Goal: Task Accomplishment & Management: Complete application form

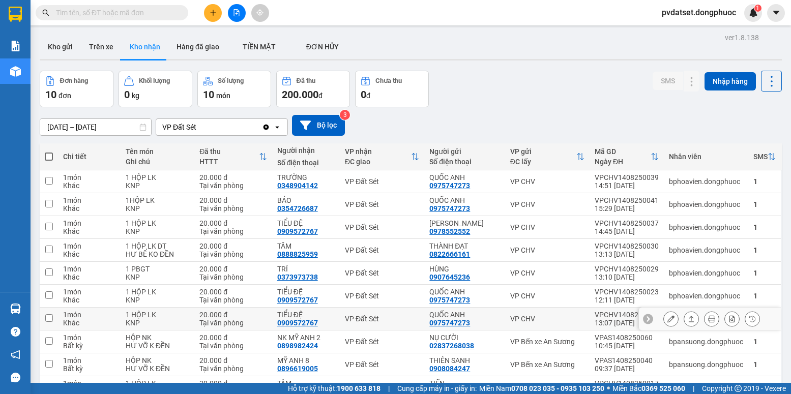
scroll to position [58, 0]
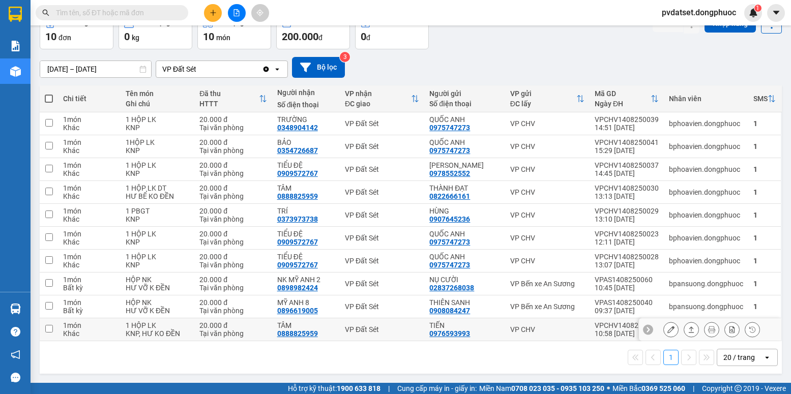
click at [668, 329] on icon at bounding box center [671, 329] width 7 height 7
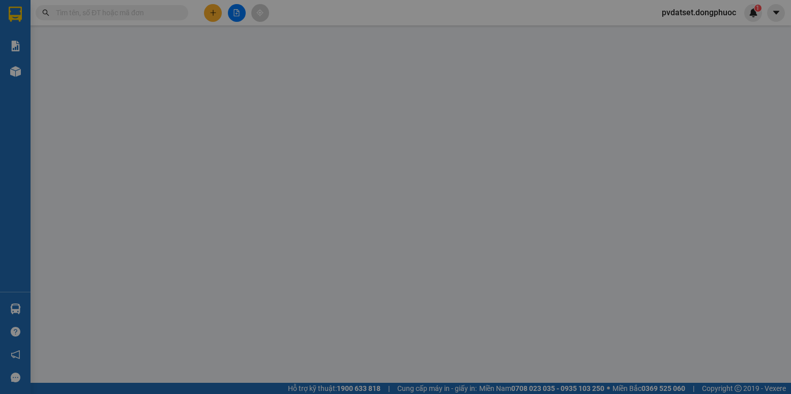
type input "0976593993"
type input "TIẾN"
type input "0888825959"
type input "TÂM"
type input "20.000"
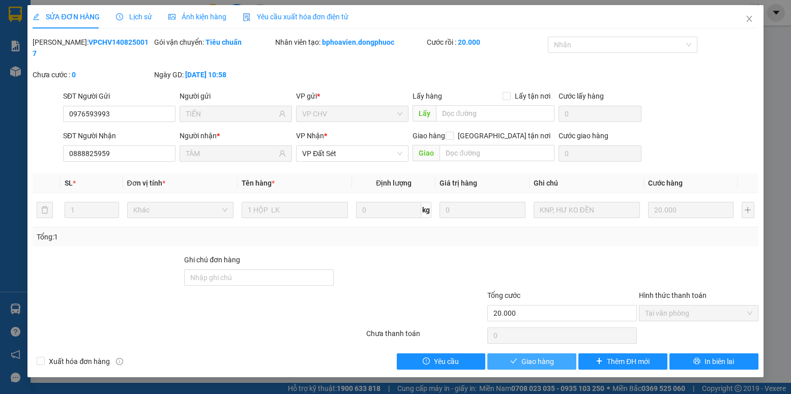
click at [548, 356] on span "Giao hàng" at bounding box center [538, 361] width 33 height 11
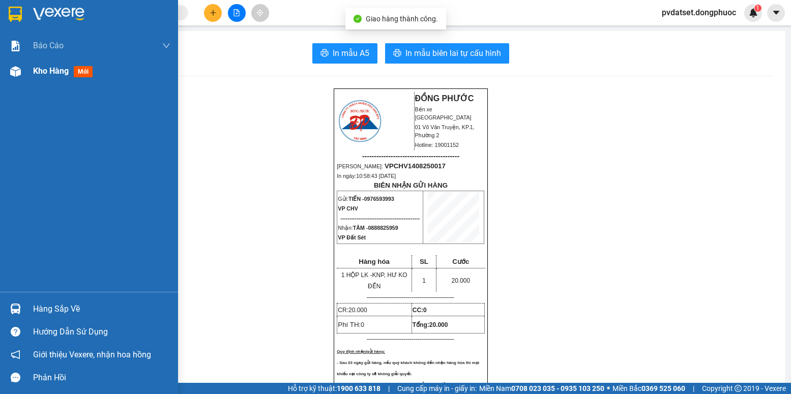
click at [45, 72] on span "Kho hàng" at bounding box center [51, 71] width 36 height 10
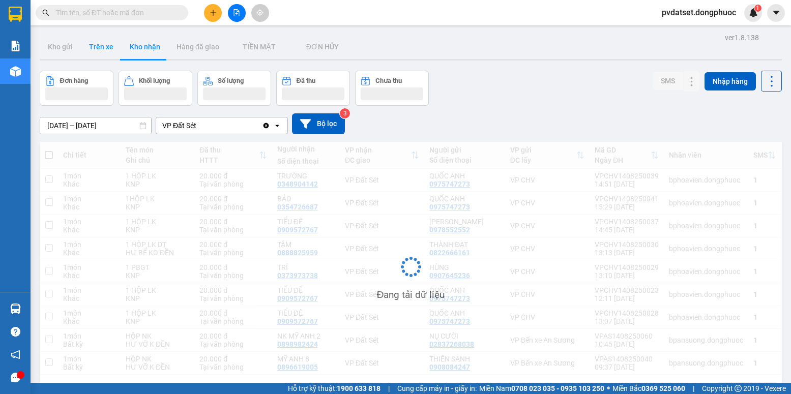
click at [106, 51] on button "Trên xe" at bounding box center [101, 47] width 41 height 24
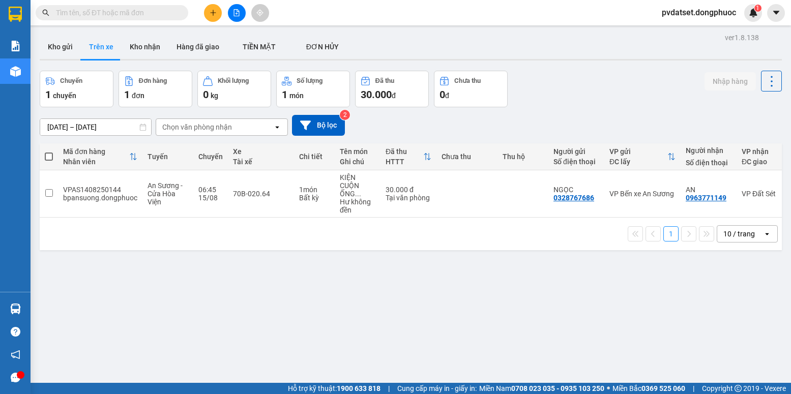
click at [229, 123] on div "Chọn văn phòng nhận" at bounding box center [197, 127] width 70 height 10
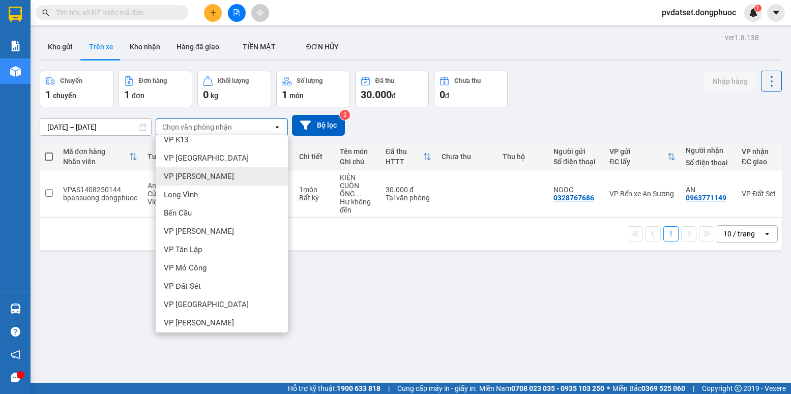
scroll to position [250, 0]
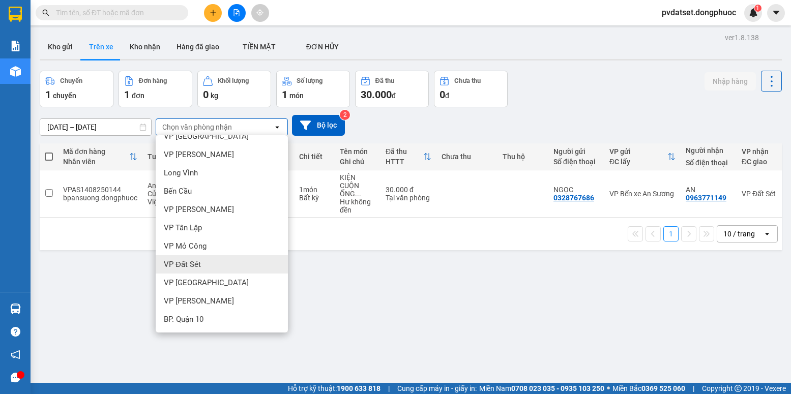
click at [210, 264] on div "VP Đất Sét" at bounding box center [222, 264] width 132 height 18
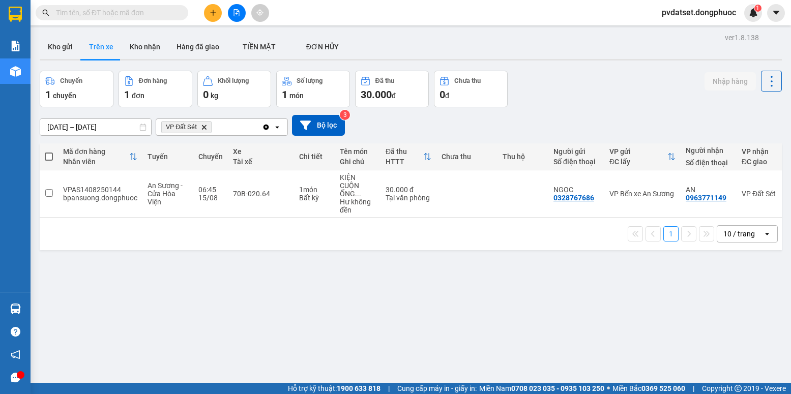
click at [94, 52] on button "Trên xe" at bounding box center [101, 47] width 41 height 24
click at [77, 53] on button "Kho gửi" at bounding box center [60, 47] width 41 height 24
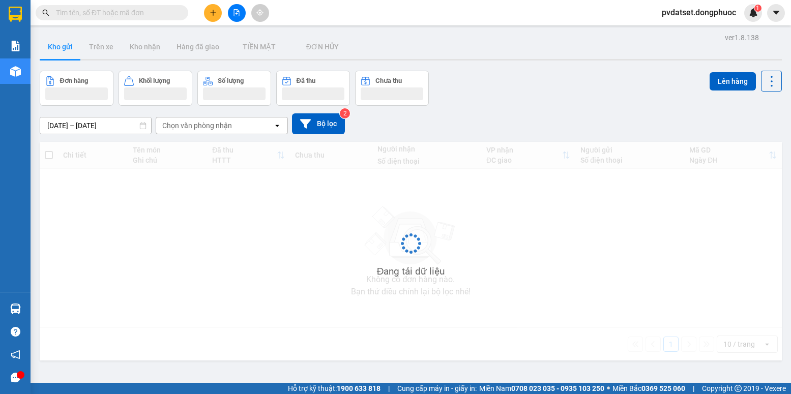
click at [72, 54] on button "Kho gửi" at bounding box center [60, 47] width 41 height 24
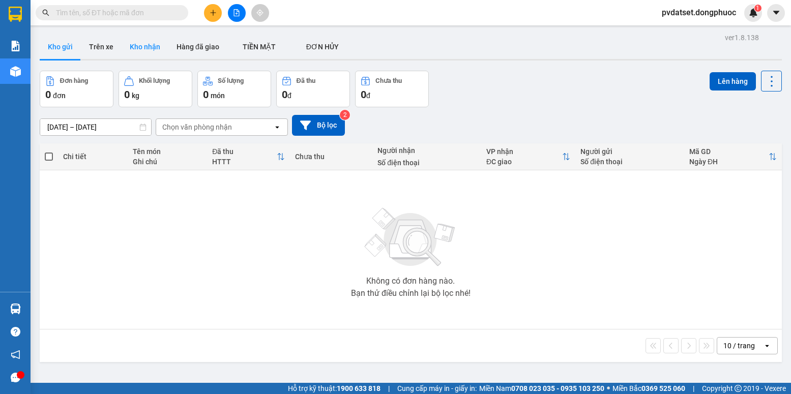
click at [146, 49] on button "Kho nhận" at bounding box center [145, 47] width 47 height 24
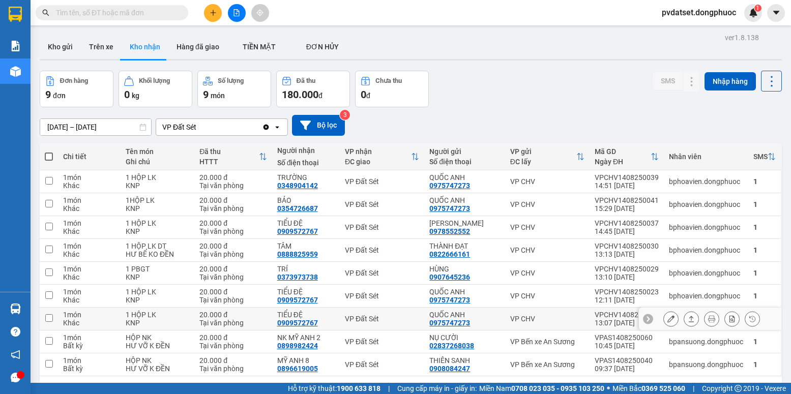
scroll to position [47, 0]
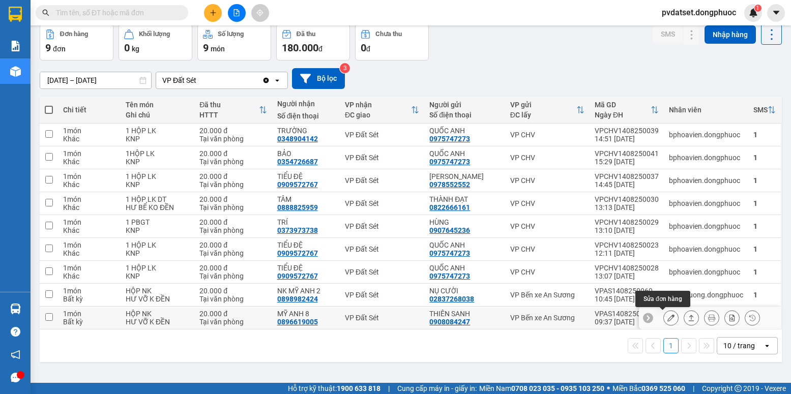
click at [668, 319] on icon at bounding box center [671, 317] width 7 height 7
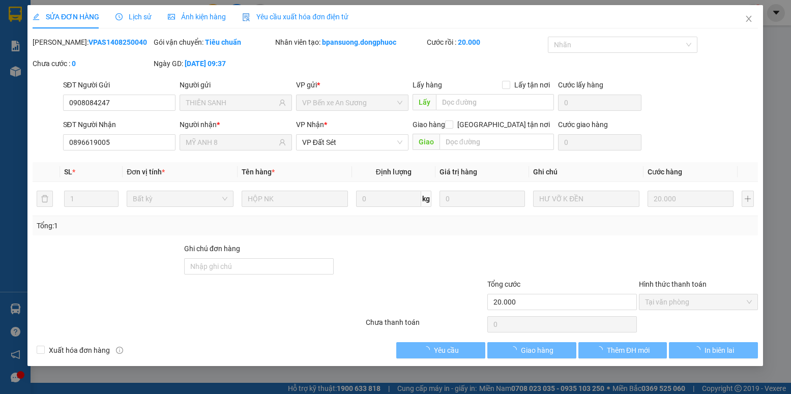
type input "0908084247"
type input "THIÊN SANH"
type input "0896619005"
type input "MỸ ANH 8"
type input "20.000"
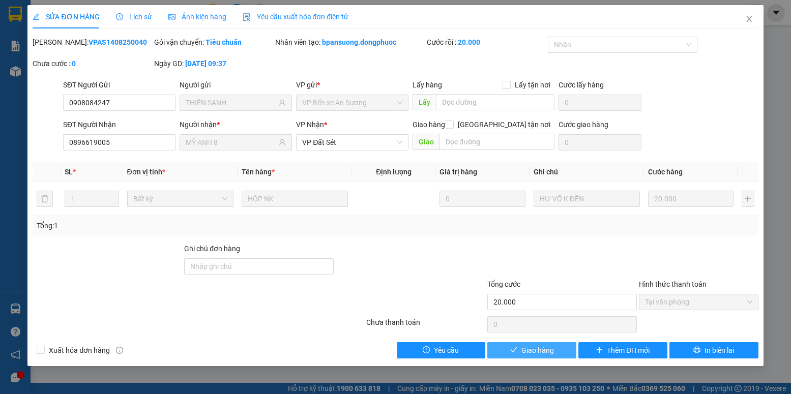
click at [539, 350] on span "Giao hàng" at bounding box center [538, 350] width 33 height 11
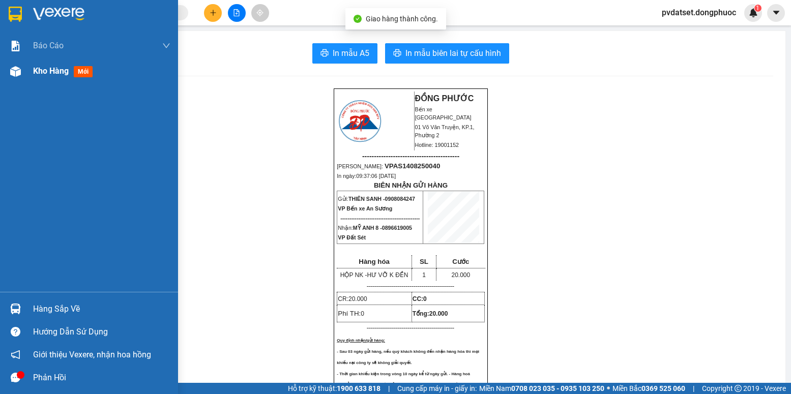
click at [37, 75] on span "Kho hàng" at bounding box center [51, 71] width 36 height 10
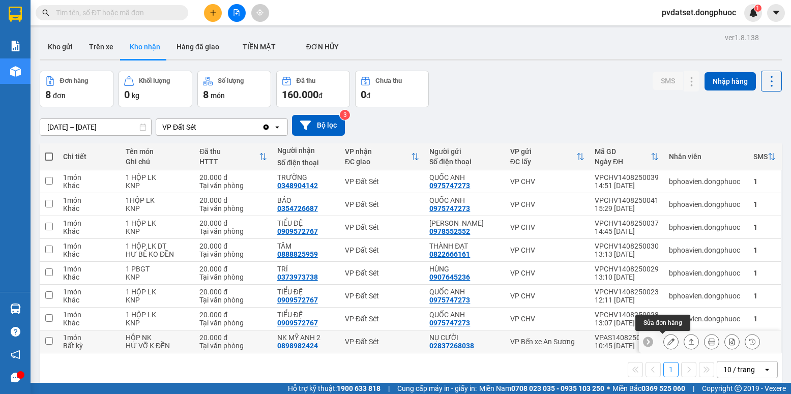
click at [668, 342] on icon at bounding box center [671, 341] width 7 height 7
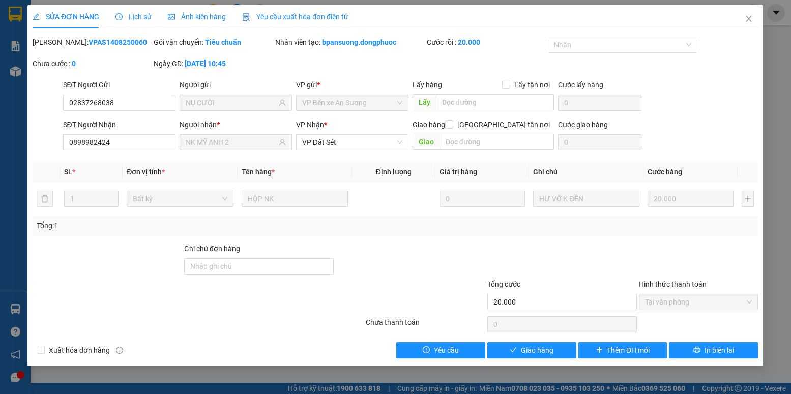
type input "02837268038"
type input "NỤ CƯỜI"
type input "0898982424"
type input "NK MỸ ANH 2"
type input "20.000"
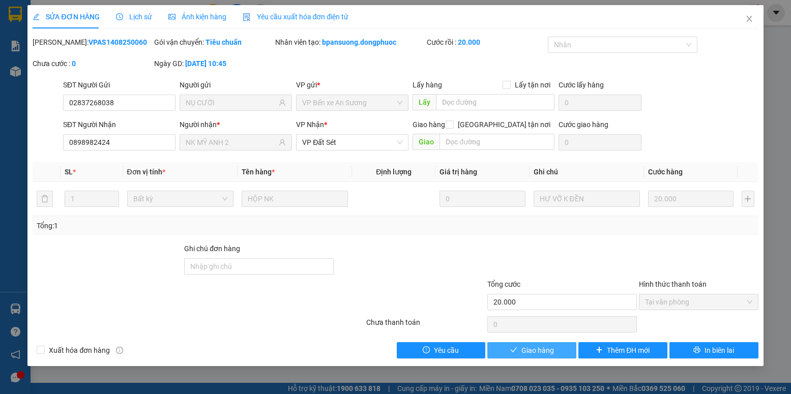
click at [543, 351] on span "Giao hàng" at bounding box center [538, 350] width 33 height 11
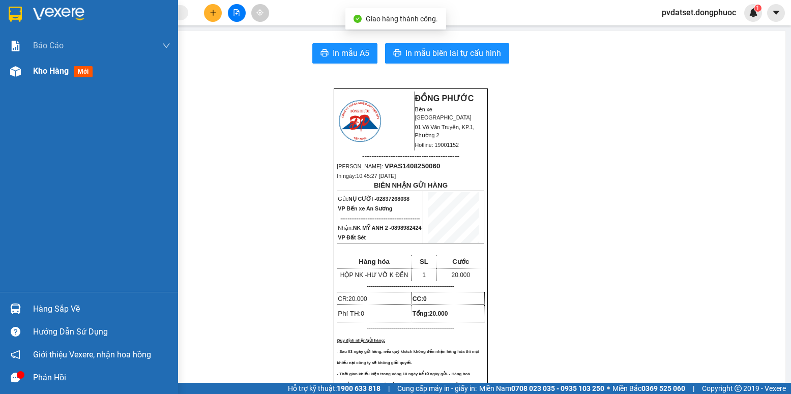
click at [38, 75] on span "Kho hàng" at bounding box center [51, 71] width 36 height 10
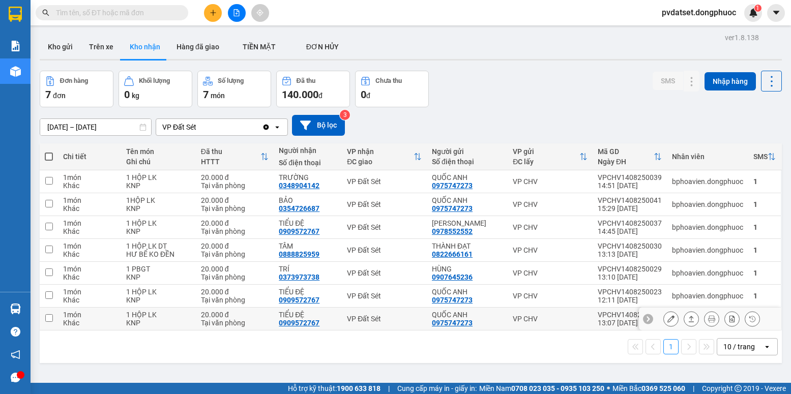
click at [668, 319] on icon at bounding box center [671, 318] width 7 height 7
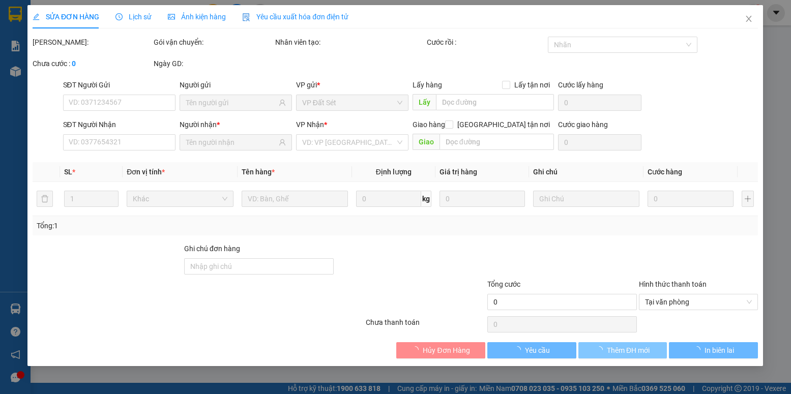
type input "0975747273"
type input "QUỐC ANH"
type input "0909572767"
type input "TIỂU ĐỆ"
type input "20.000"
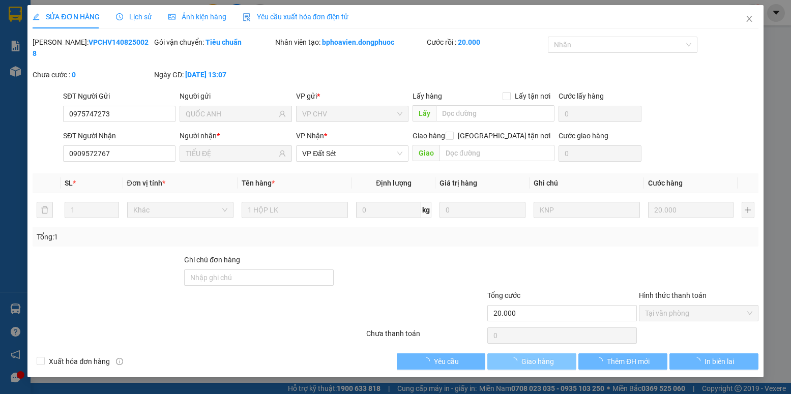
click at [537, 356] on span "Giao hàng" at bounding box center [538, 361] width 33 height 11
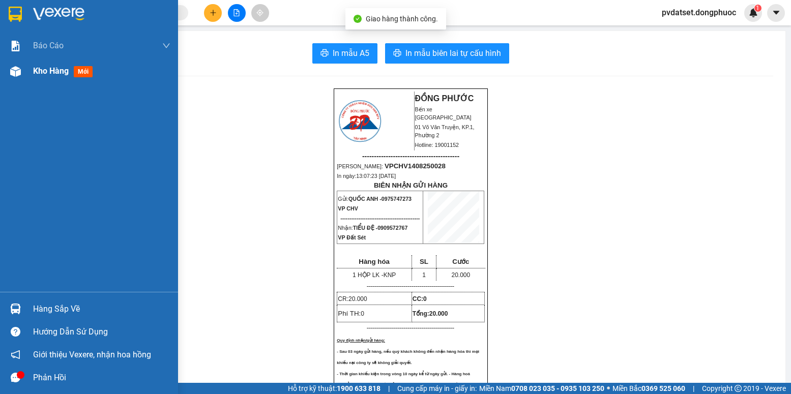
click at [35, 72] on span "Kho hàng" at bounding box center [51, 71] width 36 height 10
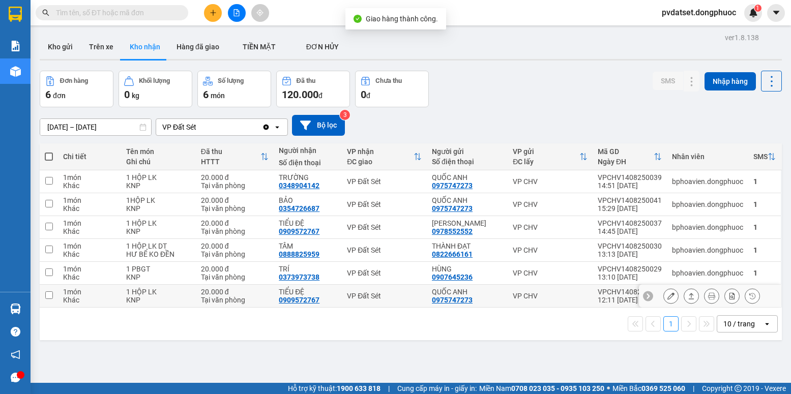
click at [668, 294] on icon at bounding box center [671, 296] width 7 height 7
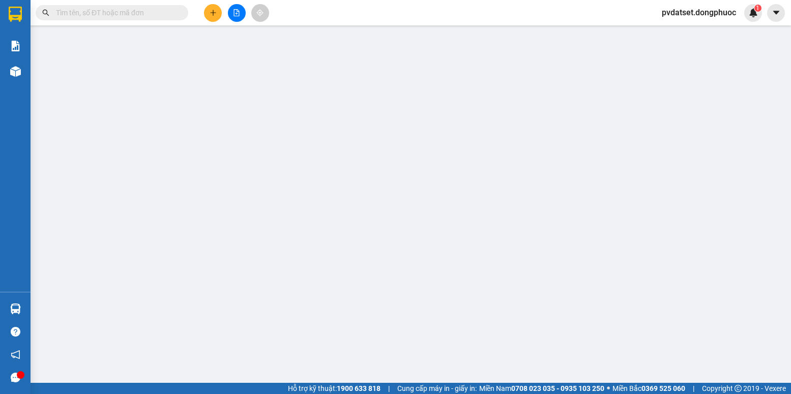
type input "0975747273"
type input "QUỐC ANH"
type input "0909572767"
type input "TIỂU ĐỆ"
type input "20.000"
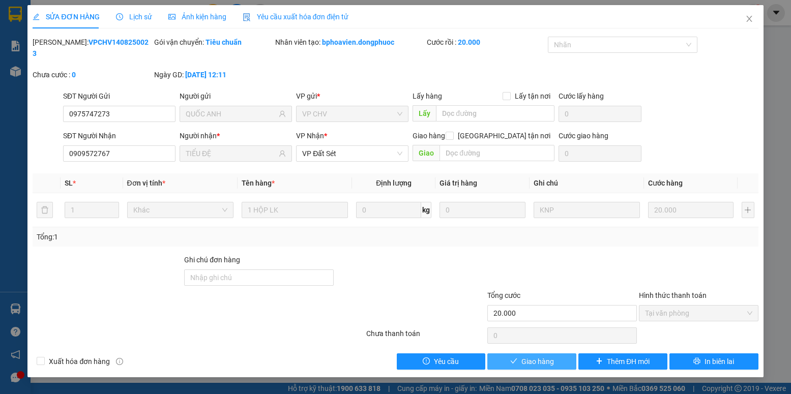
click at [540, 356] on span "Giao hàng" at bounding box center [538, 361] width 33 height 11
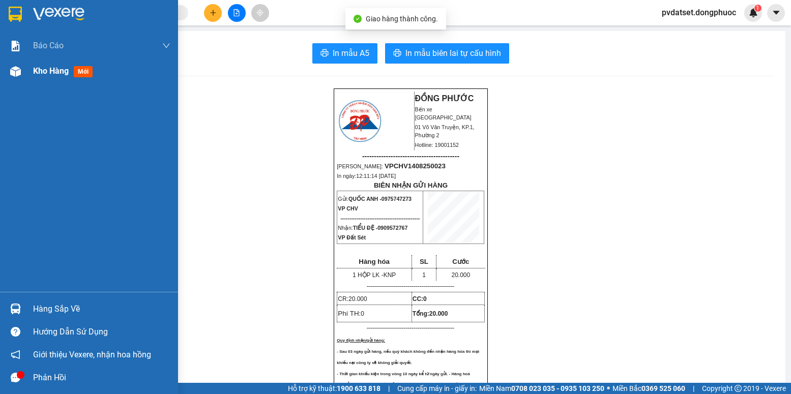
click at [40, 72] on span "Kho hàng" at bounding box center [51, 71] width 36 height 10
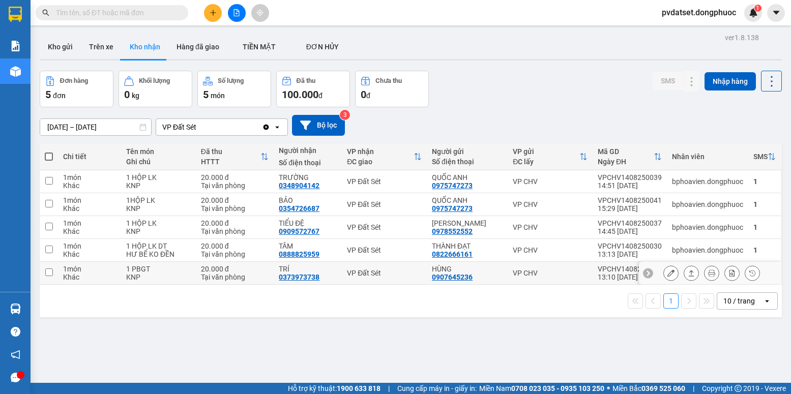
click at [668, 275] on icon at bounding box center [671, 273] width 7 height 7
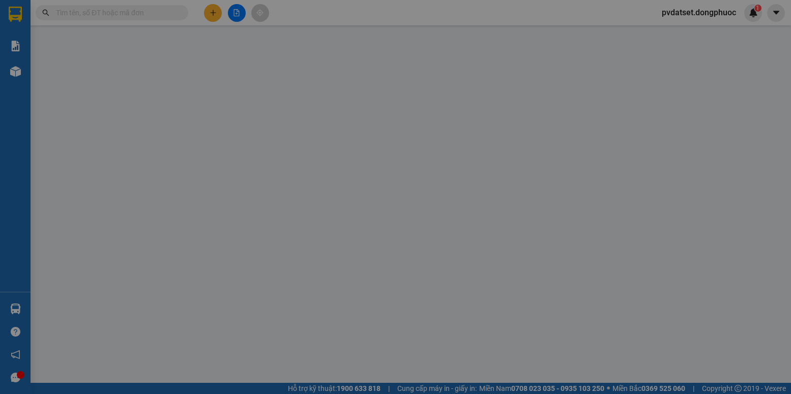
type input "0907645236"
type input "HÙNG"
type input "0373973738"
type input "TRÍ"
type input "20.000"
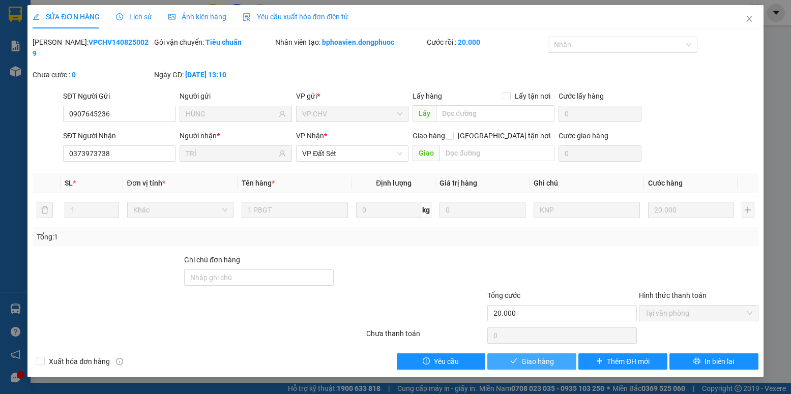
click at [545, 356] on span "Giao hàng" at bounding box center [538, 361] width 33 height 11
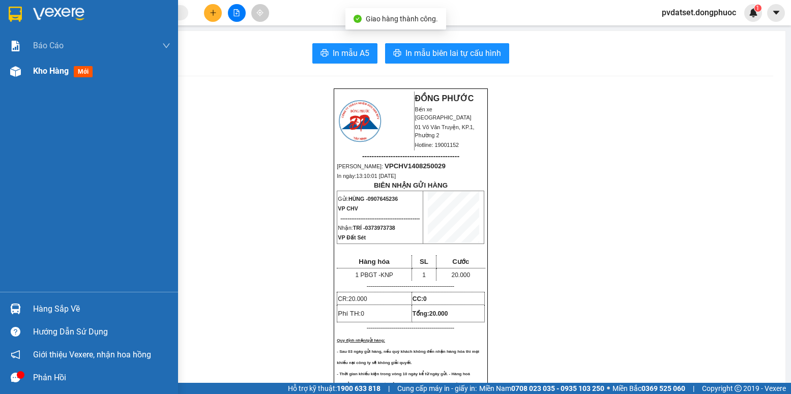
click at [41, 76] on div "Kho hàng mới" at bounding box center [65, 71] width 64 height 13
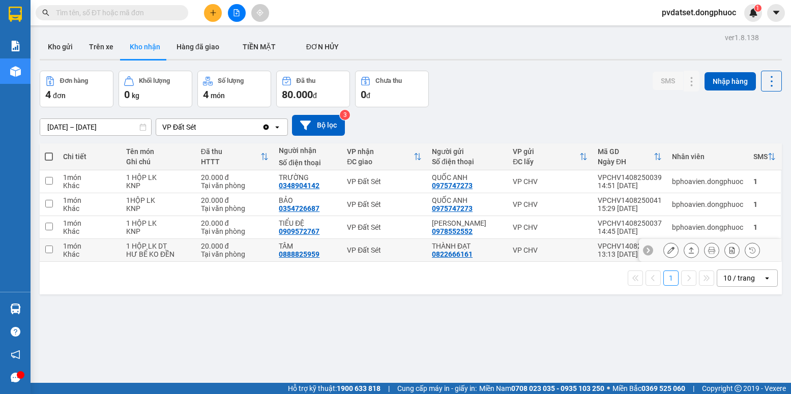
click at [668, 253] on icon at bounding box center [671, 250] width 7 height 7
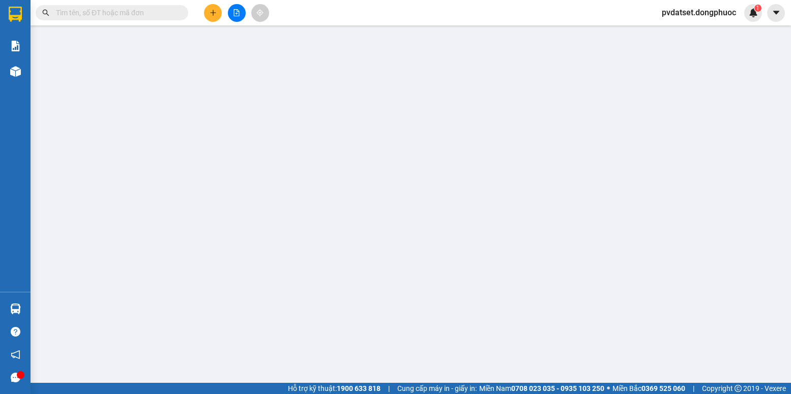
type input "0822666161"
type input "THÀNH ĐẠT"
type input "0888825959"
type input "TÂM"
type input "20.000"
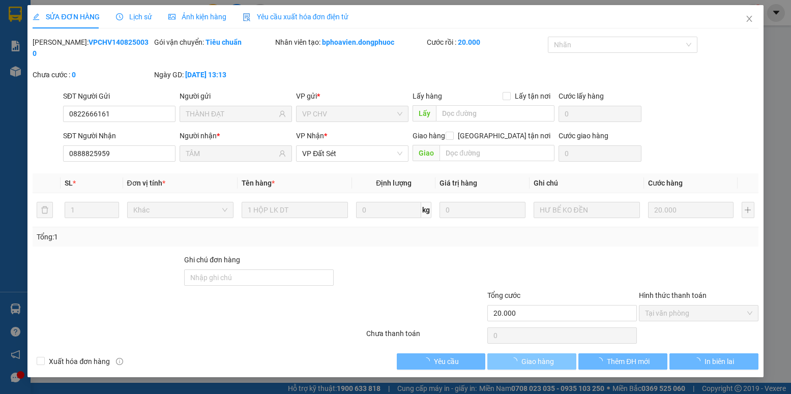
click at [523, 356] on span "Giao hàng" at bounding box center [538, 361] width 33 height 11
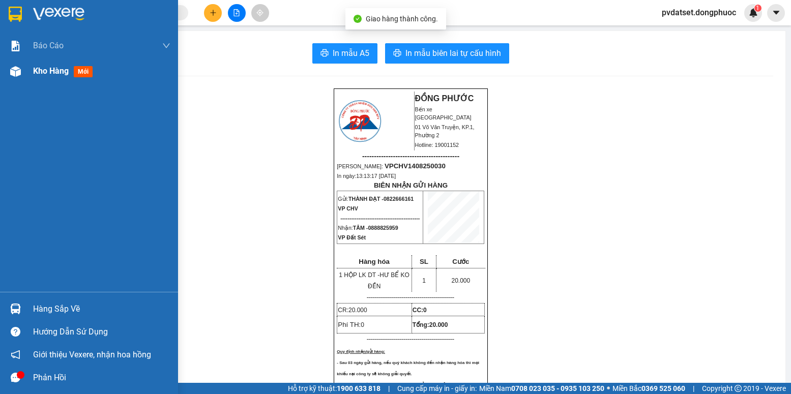
click at [43, 69] on span "Kho hàng" at bounding box center [51, 71] width 36 height 10
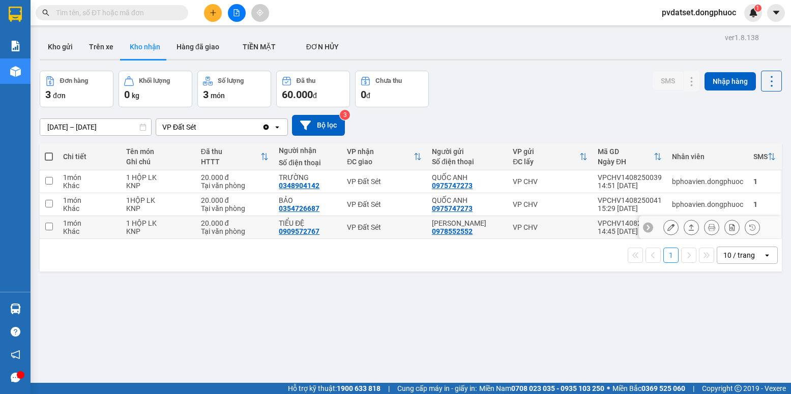
click at [668, 225] on icon at bounding box center [671, 227] width 7 height 7
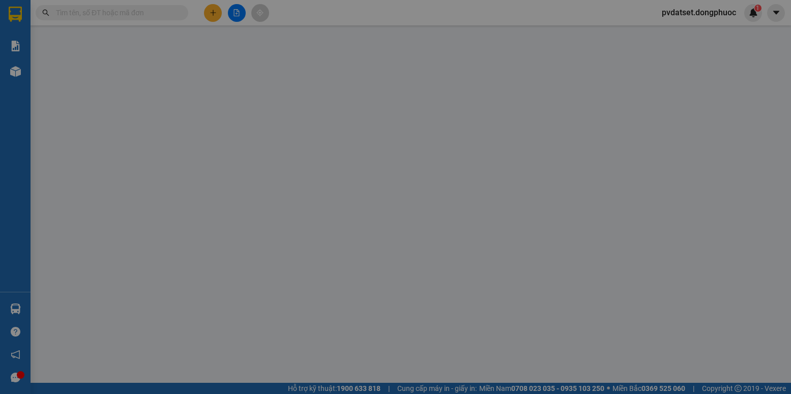
type input "0978552552"
type input "[PERSON_NAME]"
type input "0909572767"
type input "TIỂU ĐỆ"
type input "20.000"
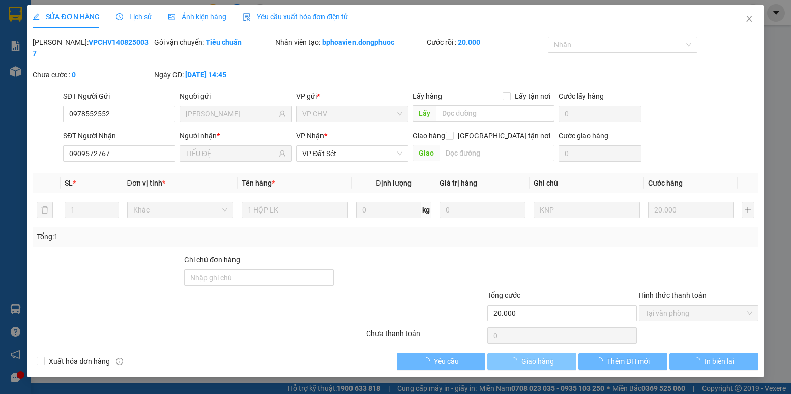
click at [547, 356] on span "Giao hàng" at bounding box center [538, 361] width 33 height 11
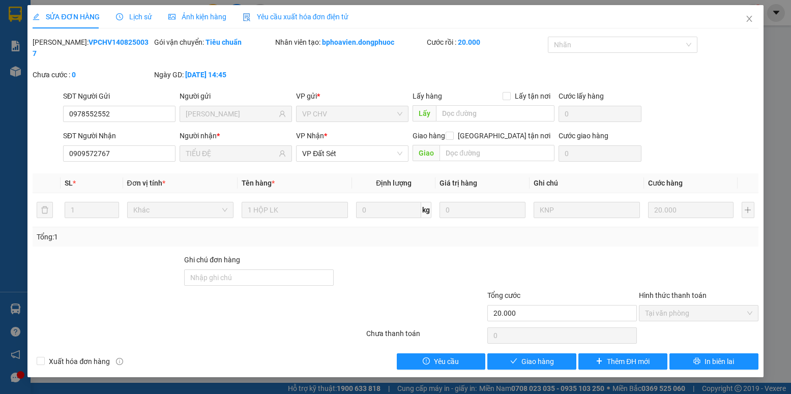
click at [489, 330] on div "0" at bounding box center [562, 336] width 152 height 20
click at [520, 354] on button "Giao hàng" at bounding box center [531, 362] width 89 height 16
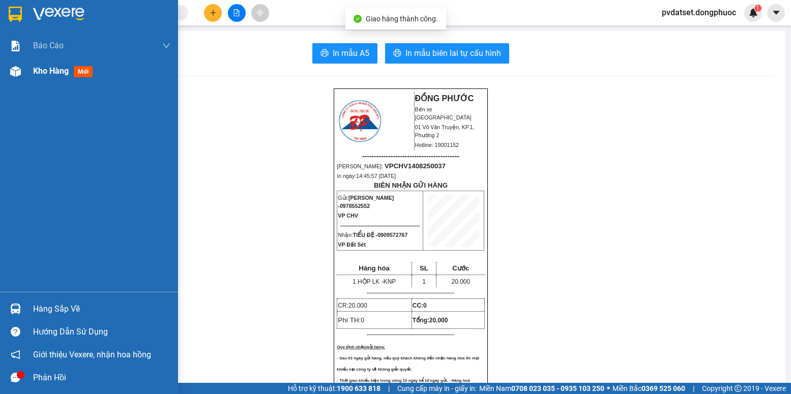
click at [42, 73] on span "Kho hàng" at bounding box center [51, 71] width 36 height 10
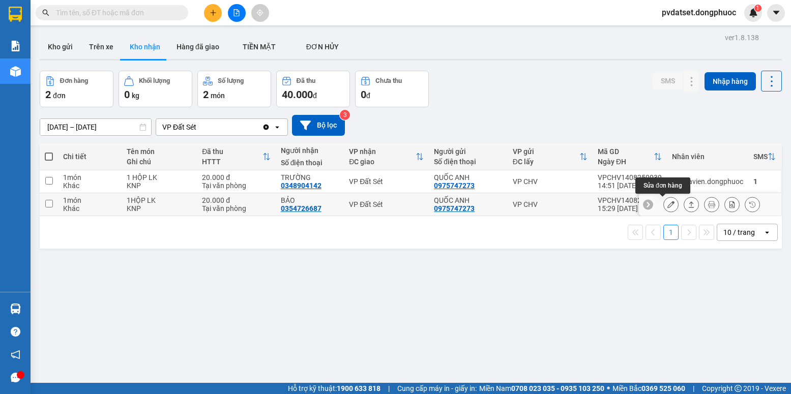
click at [668, 207] on icon at bounding box center [671, 204] width 7 height 7
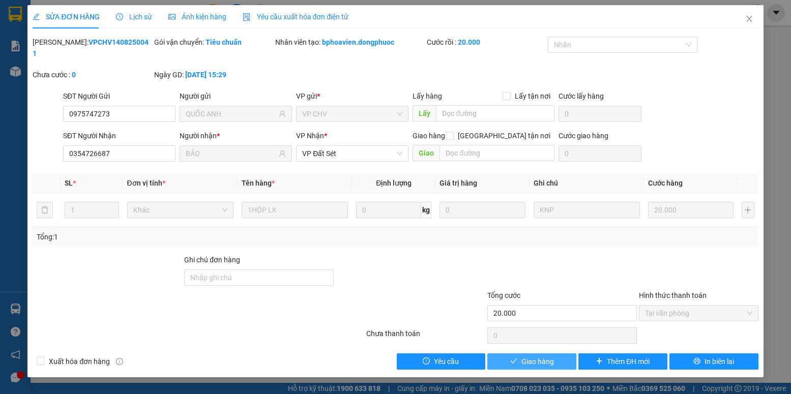
click at [541, 356] on span "Giao hàng" at bounding box center [538, 361] width 33 height 11
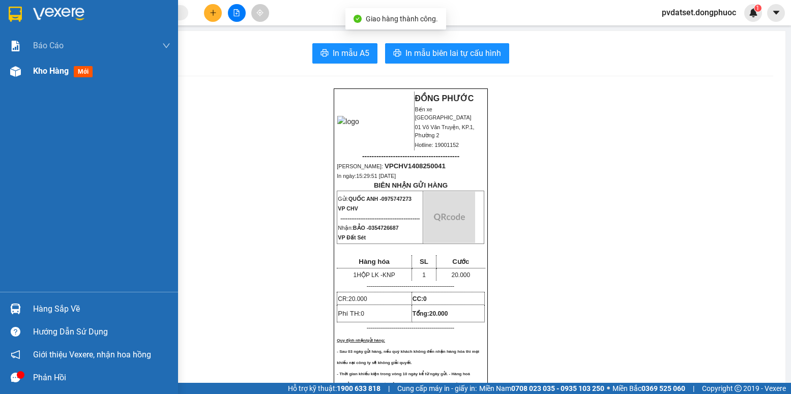
click at [34, 74] on span "Kho hàng" at bounding box center [51, 71] width 36 height 10
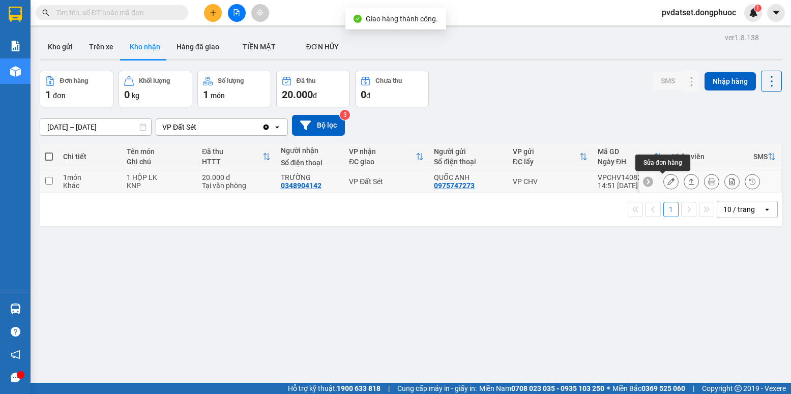
click at [664, 183] on button at bounding box center [671, 182] width 14 height 18
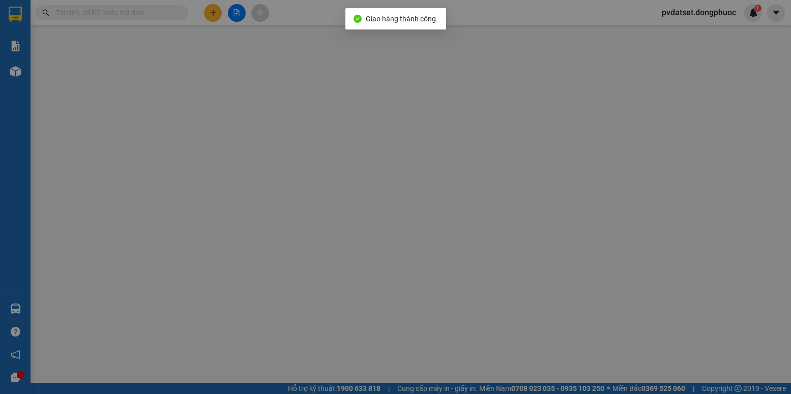
type input "0975747273"
type input "QUỐC ANH"
type input "0348904142"
type input "TRƯỜNG"
type input "20.000"
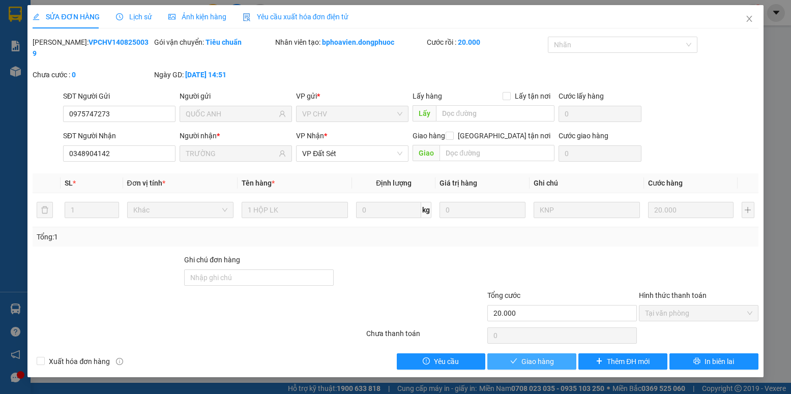
click at [543, 356] on span "Giao hàng" at bounding box center [538, 361] width 33 height 11
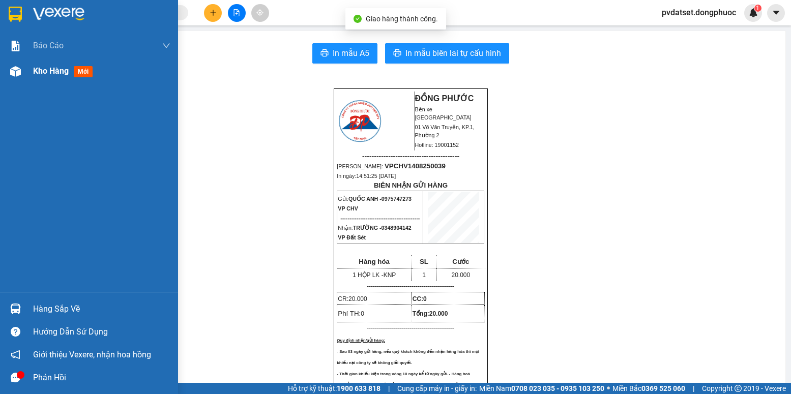
drag, startPoint x: 39, startPoint y: 68, endPoint x: 140, endPoint y: 78, distance: 102.3
click at [44, 68] on span "Kho hàng" at bounding box center [51, 71] width 36 height 10
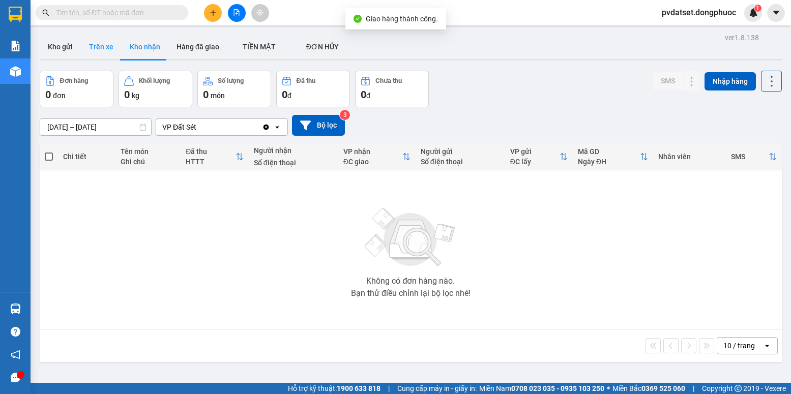
click at [107, 42] on button "Trên xe" at bounding box center [101, 47] width 41 height 24
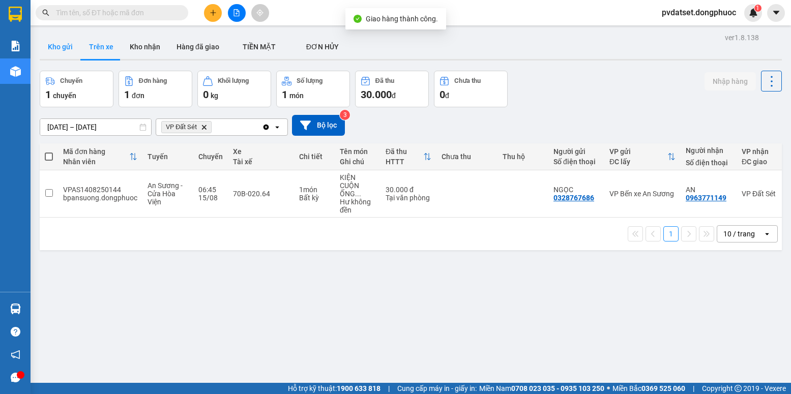
click at [59, 46] on button "Kho gửi" at bounding box center [60, 47] width 41 height 24
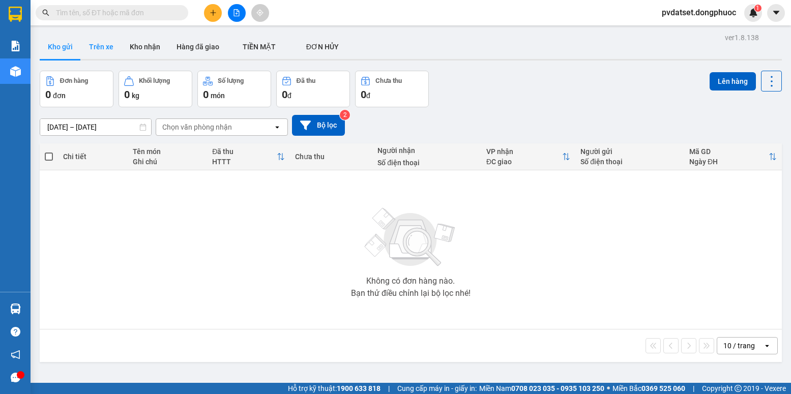
click at [94, 43] on button "Trên xe" at bounding box center [101, 47] width 41 height 24
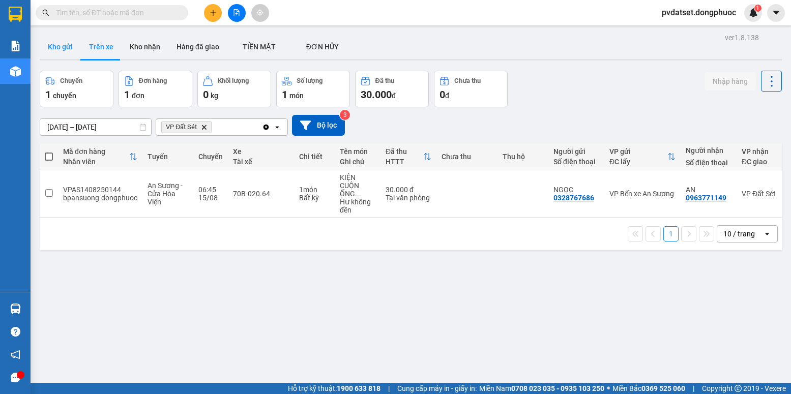
click at [64, 53] on button "Kho gửi" at bounding box center [60, 47] width 41 height 24
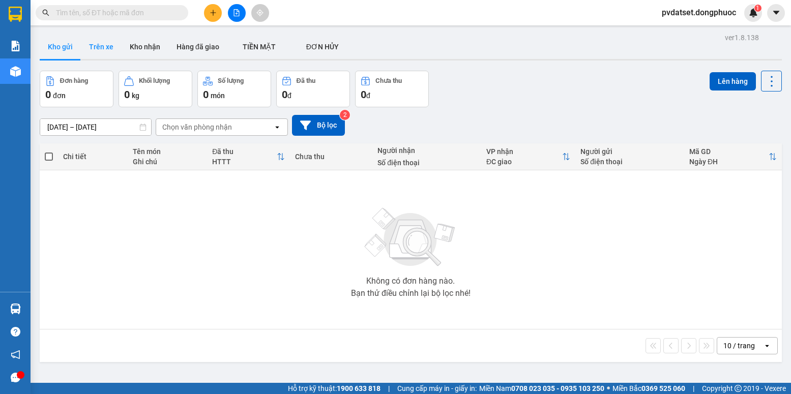
click at [98, 49] on button "Trên xe" at bounding box center [101, 47] width 41 height 24
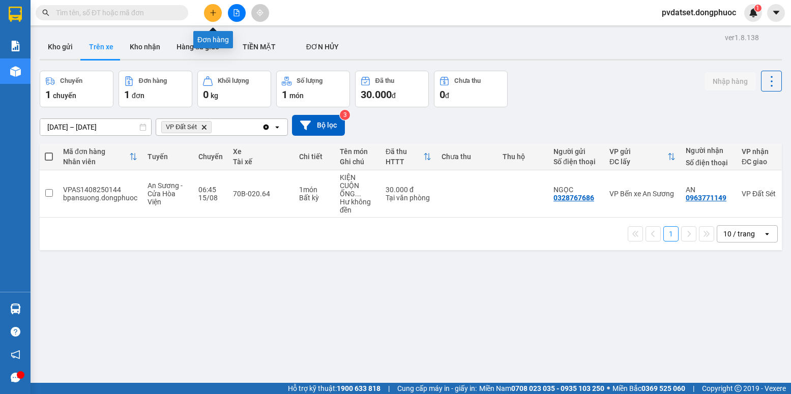
click at [215, 13] on icon "plus" at bounding box center [213, 12] width 7 height 7
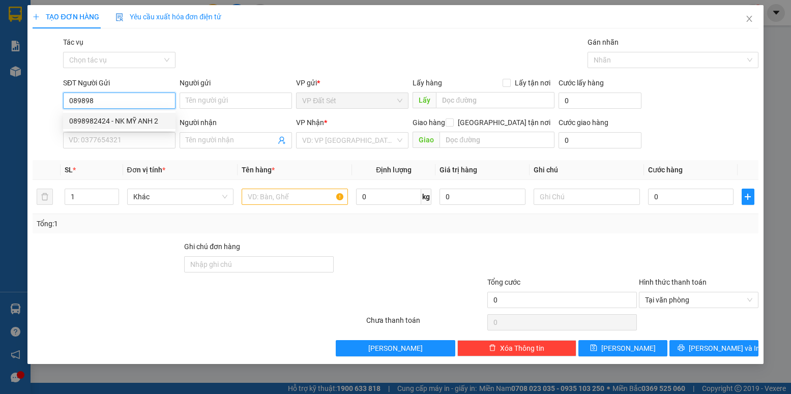
click at [133, 124] on div "0898982424 - NK MỸ ANH 2" at bounding box center [119, 121] width 100 height 11
type input "0898982424"
type input "NK MỸ ANH 2"
type input "0769389549"
type input "LABO NỤ CƯỜI"
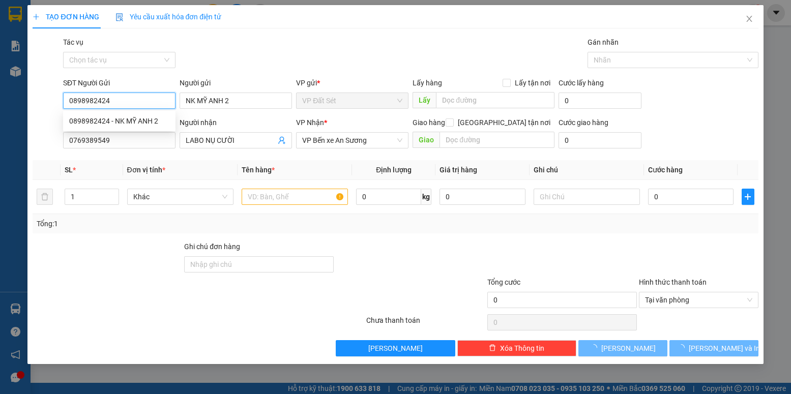
type input "20.000"
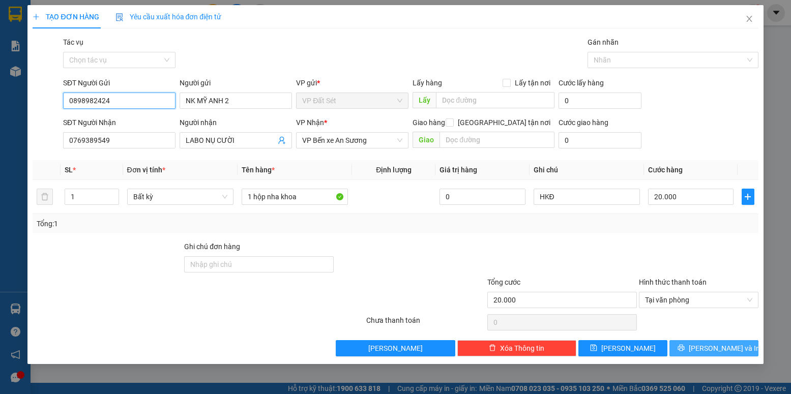
type input "0898982424"
click at [716, 345] on span "Lưu và In" at bounding box center [724, 348] width 71 height 11
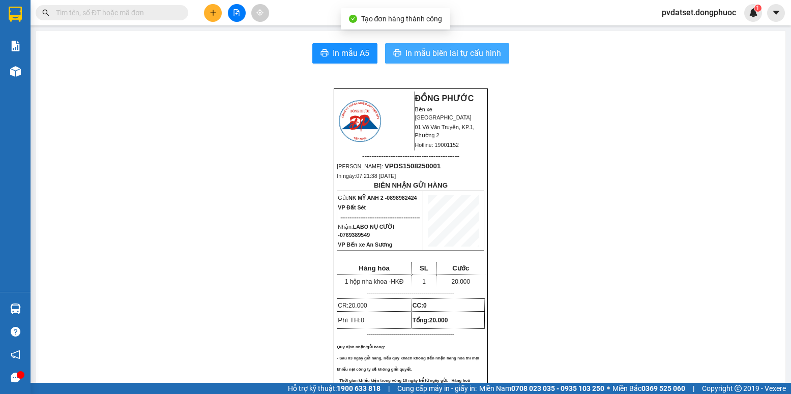
click at [488, 51] on span "In mẫu biên lai tự cấu hình" at bounding box center [454, 53] width 96 height 13
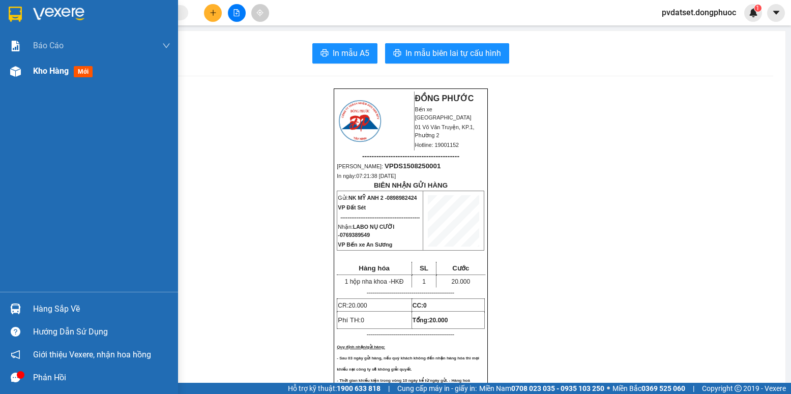
click at [63, 80] on div "Kho hàng mới" at bounding box center [101, 71] width 137 height 25
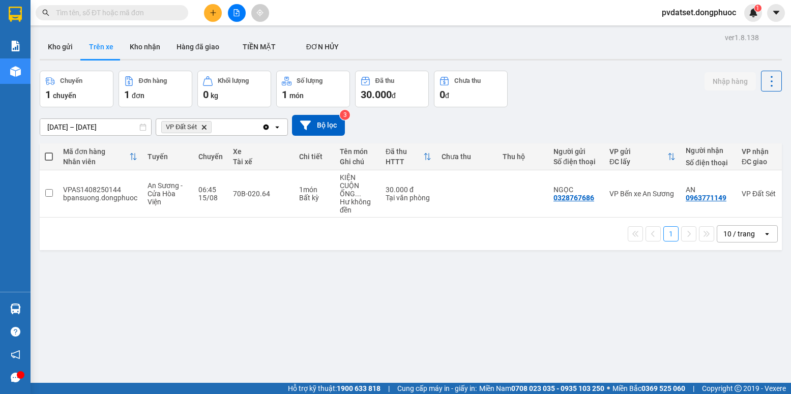
click at [217, 13] on button at bounding box center [213, 13] width 18 height 18
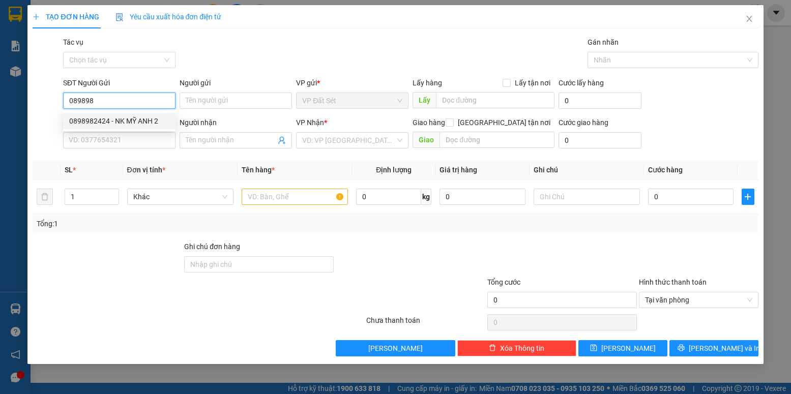
click at [130, 118] on div "0898982424 - NK MỸ ANH 2" at bounding box center [119, 121] width 100 height 11
type input "0898982424"
type input "NK MỸ ANH 2"
type input "0769389549"
type input "LABO NỤ CƯỜI"
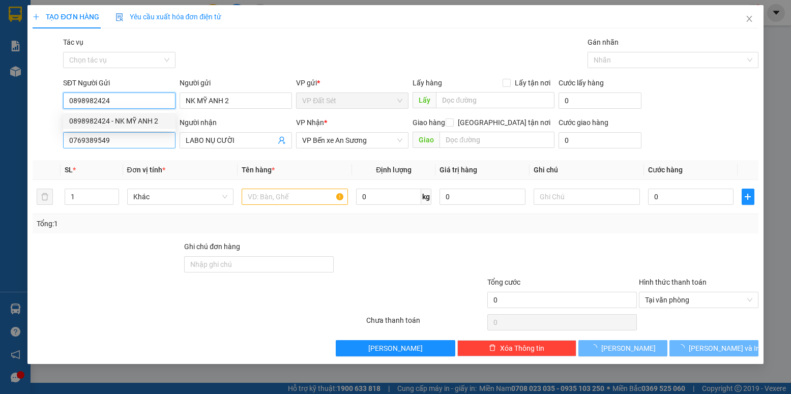
type input "20.000"
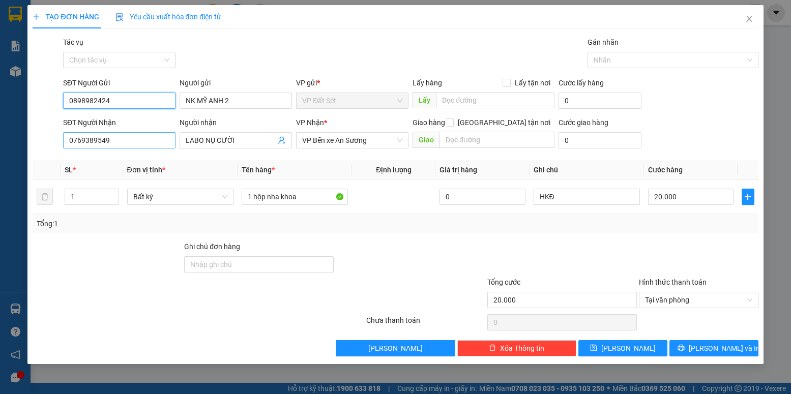
type input "0898982424"
drag, startPoint x: 112, startPoint y: 139, endPoint x: 30, endPoint y: 149, distance: 82.4
click at [30, 149] on div "TẠO ĐƠN HÀNG Yêu cầu xuất hóa đơn điện tử Transit Pickup Surcharge Ids Transit …" at bounding box center [395, 184] width 736 height 359
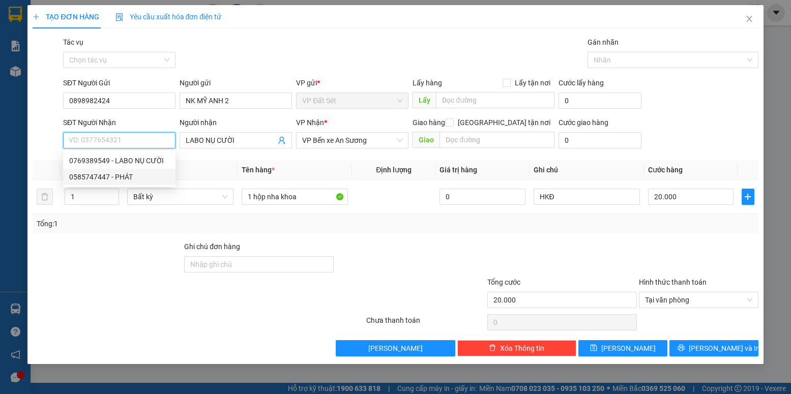
click at [113, 178] on div "0585747447 - PHÁT" at bounding box center [119, 176] width 100 height 11
type input "0585747447"
type input "PHÁT"
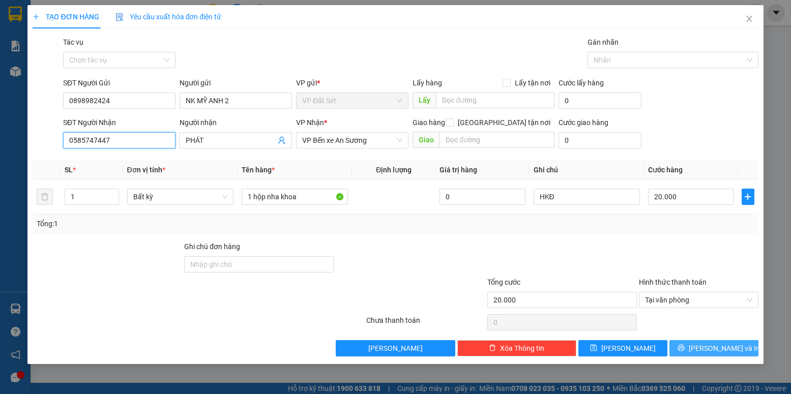
type input "0585747447"
click at [713, 344] on span "Lưu và In" at bounding box center [724, 348] width 71 height 11
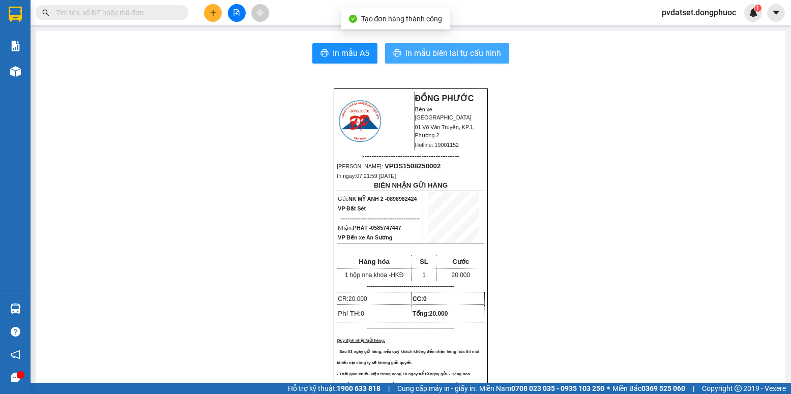
click at [471, 49] on span "In mẫu biên lai tự cấu hình" at bounding box center [454, 53] width 96 height 13
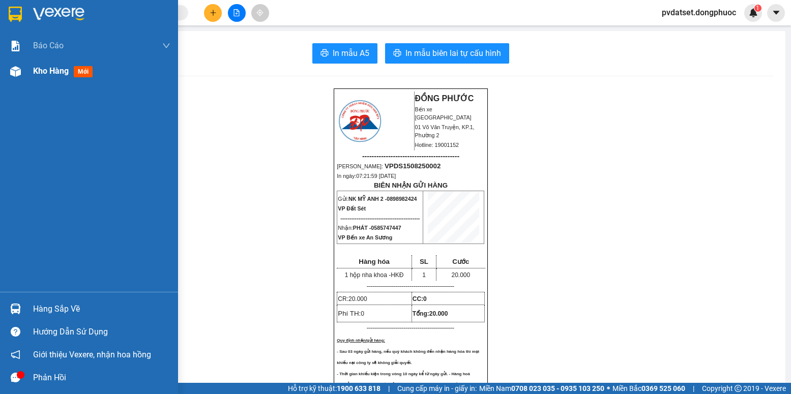
click at [39, 74] on span "Kho hàng" at bounding box center [51, 71] width 36 height 10
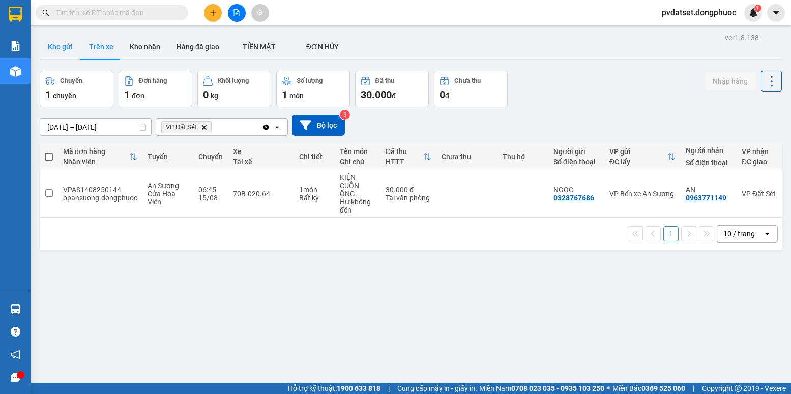
click at [55, 45] on button "Kho gửi" at bounding box center [60, 47] width 41 height 24
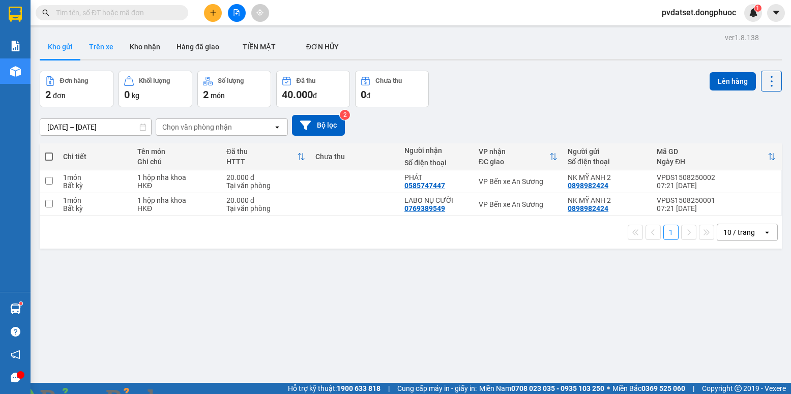
click at [98, 53] on button "Trên xe" at bounding box center [101, 47] width 41 height 24
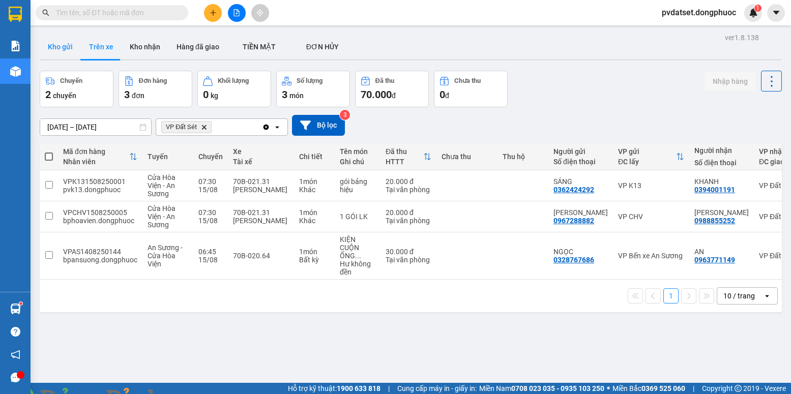
click at [64, 43] on button "Kho gửi" at bounding box center [60, 47] width 41 height 24
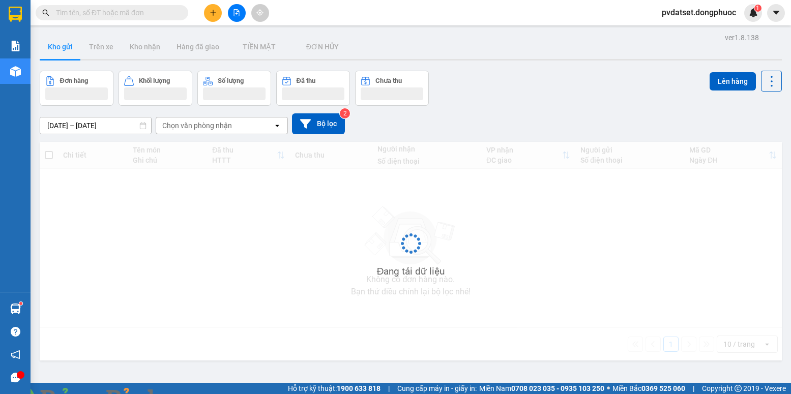
click at [64, 43] on button "Kho gửi" at bounding box center [60, 47] width 41 height 24
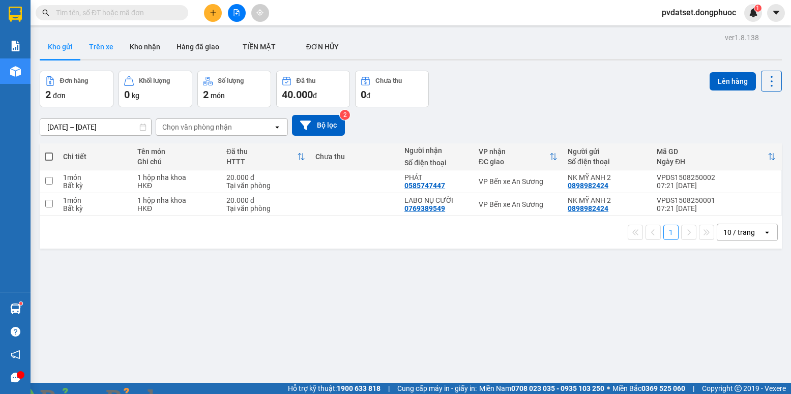
click at [104, 49] on button "Trên xe" at bounding box center [101, 47] width 41 height 24
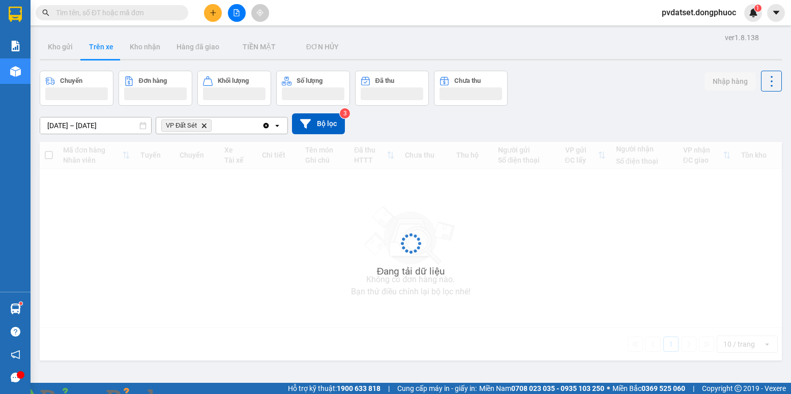
click at [104, 49] on button "Trên xe" at bounding box center [101, 47] width 41 height 24
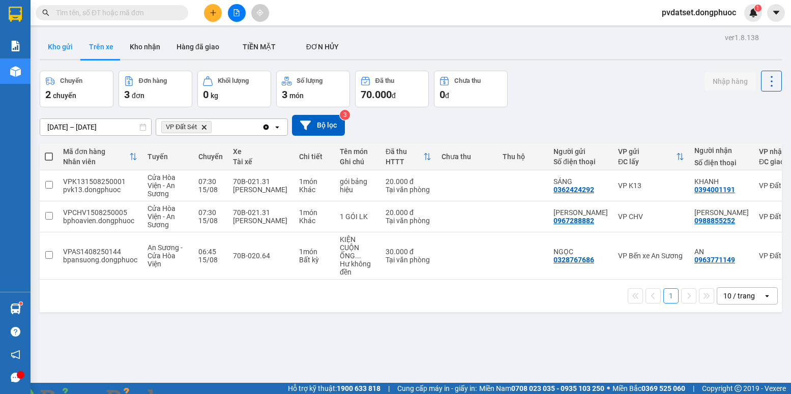
click at [57, 48] on button "Kho gửi" at bounding box center [60, 47] width 41 height 24
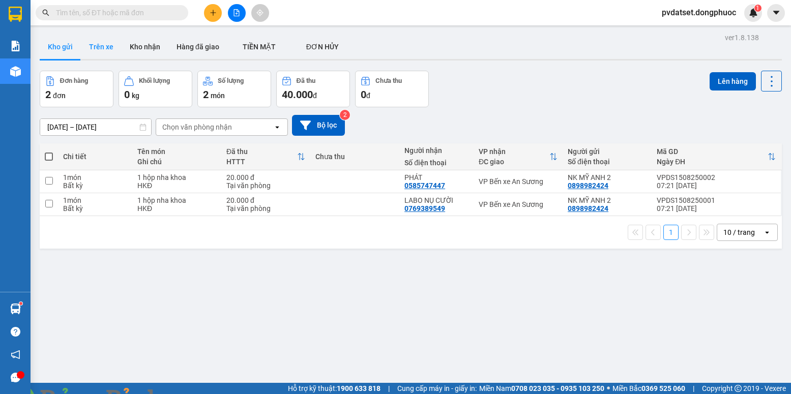
click at [113, 45] on button "Trên xe" at bounding box center [101, 47] width 41 height 24
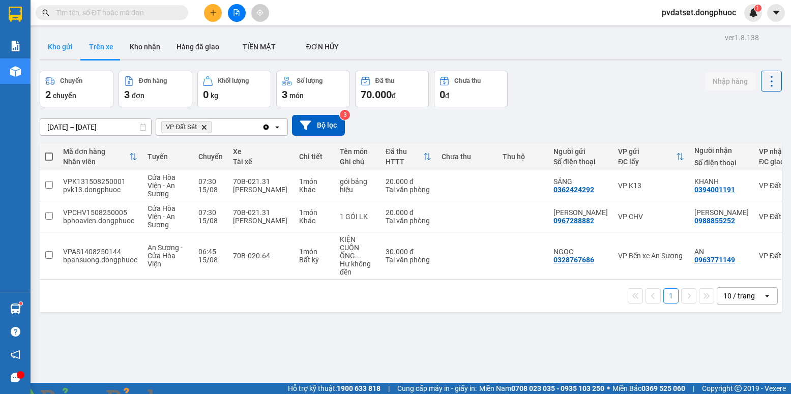
click at [69, 42] on button "Kho gửi" at bounding box center [60, 47] width 41 height 24
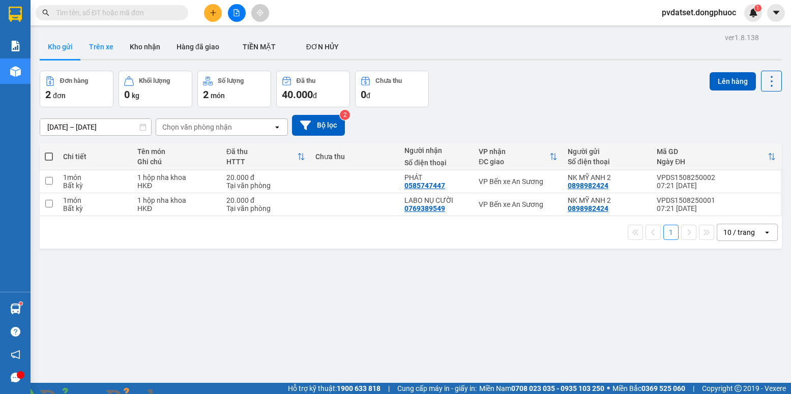
click at [101, 52] on button "Trên xe" at bounding box center [101, 47] width 41 height 24
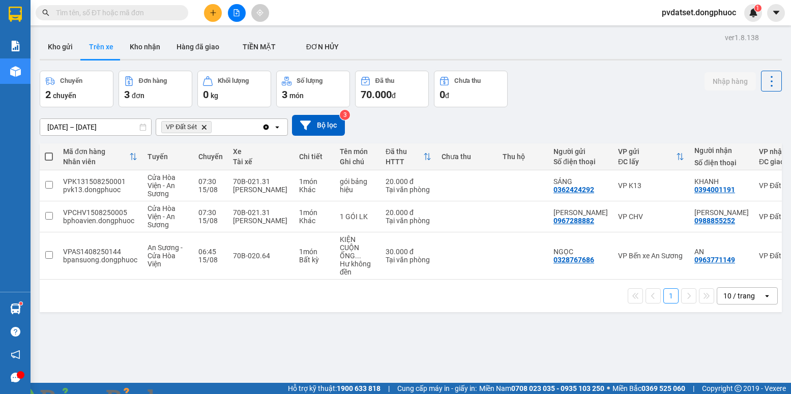
click at [210, 12] on icon "plus" at bounding box center [213, 12] width 7 height 7
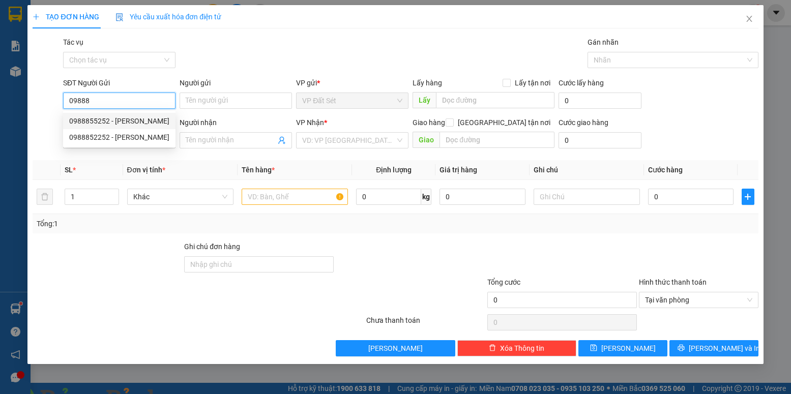
click at [128, 120] on div "0988855252 - PHONG VŨ" at bounding box center [119, 121] width 100 height 11
type input "0988855252"
type input "PHONG VŨ"
type input "0938928557"
type input "SƠN"
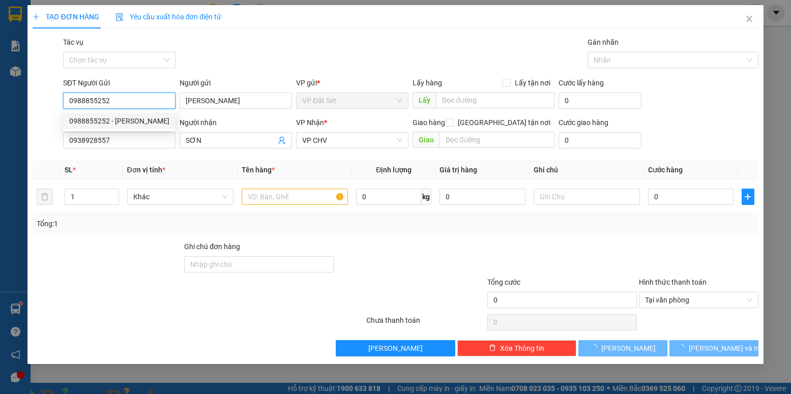
type input "20.000"
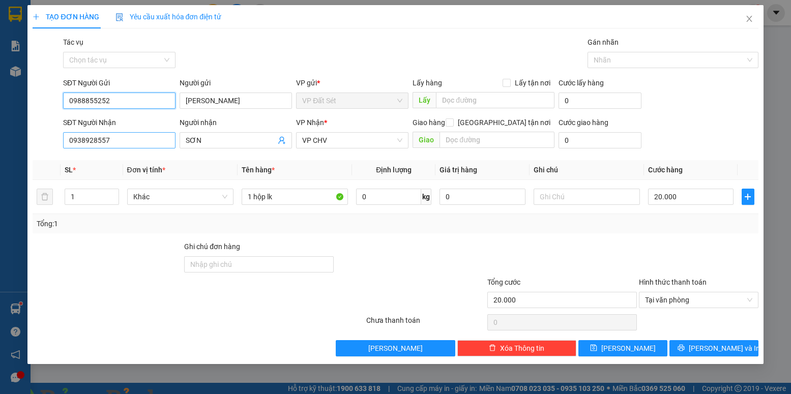
type input "0988855252"
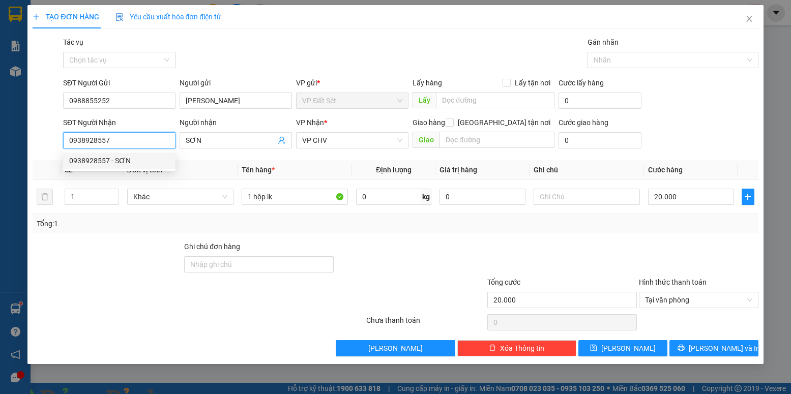
drag, startPoint x: 111, startPoint y: 138, endPoint x: 44, endPoint y: 155, distance: 69.2
click at [44, 155] on div "Transit Pickup Surcharge Ids Transit Deliver Surcharge Ids Transit Deliver Surc…" at bounding box center [396, 197] width 726 height 320
click at [130, 163] on div "0917550077 - ĐẠI" at bounding box center [119, 160] width 100 height 11
type input "0917550077"
type input "ĐẠI"
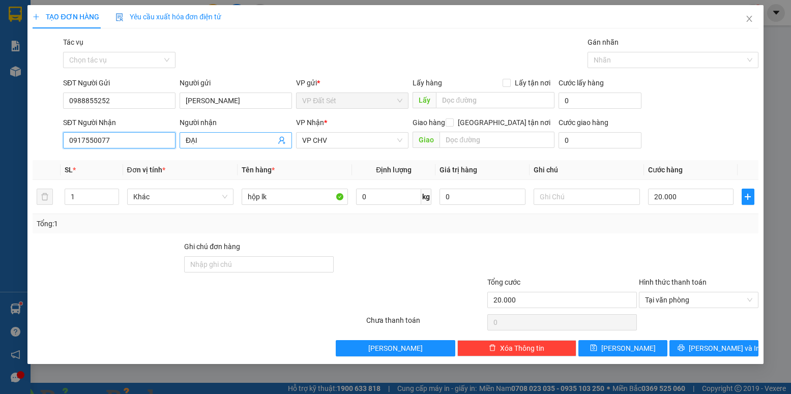
type input "0917550077"
drag, startPoint x: 210, startPoint y: 141, endPoint x: 175, endPoint y: 138, distance: 34.7
click at [175, 138] on div "SĐT Người Nhận 0917550077 Người nhận ĐẠI ĐẠI VP Nhận * VP CHV Giao hàng Giao tậ…" at bounding box center [411, 135] width 700 height 36
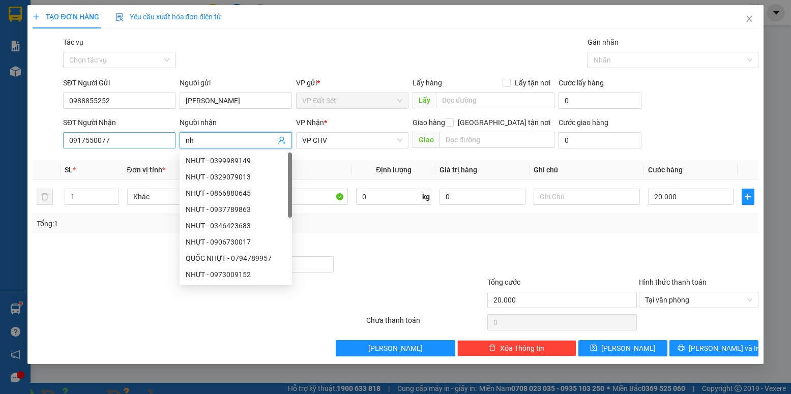
type input "n"
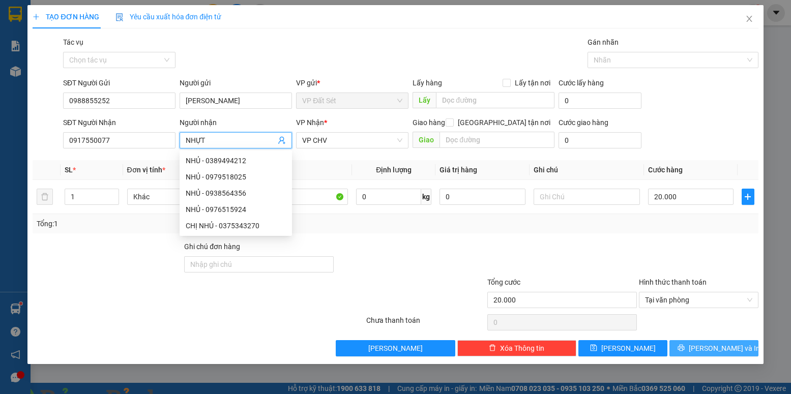
type input "NHỰT"
click at [685, 345] on icon "printer" at bounding box center [681, 347] width 7 height 7
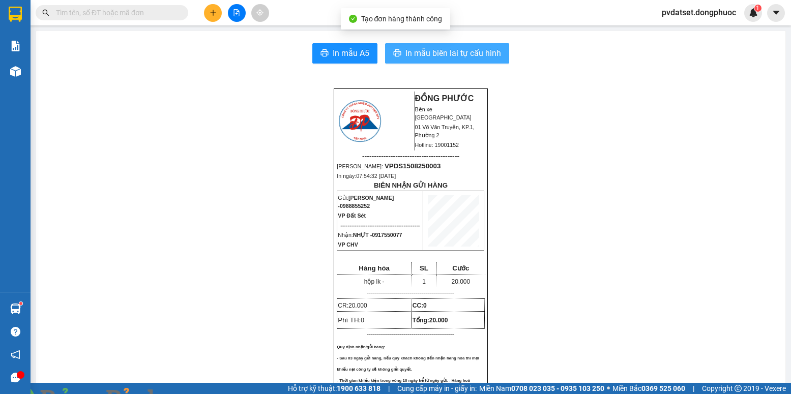
click at [480, 59] on span "In mẫu biên lai tự cấu hình" at bounding box center [454, 53] width 96 height 13
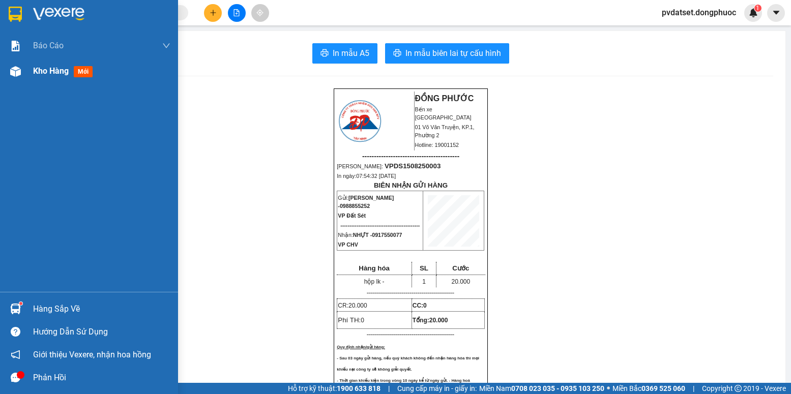
click at [48, 68] on span "Kho hàng" at bounding box center [51, 71] width 36 height 10
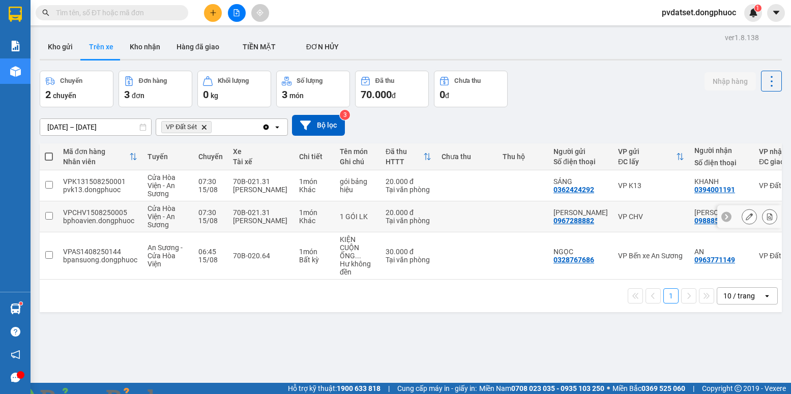
click at [308, 215] on div "1 món" at bounding box center [314, 213] width 31 height 8
checkbox input "true"
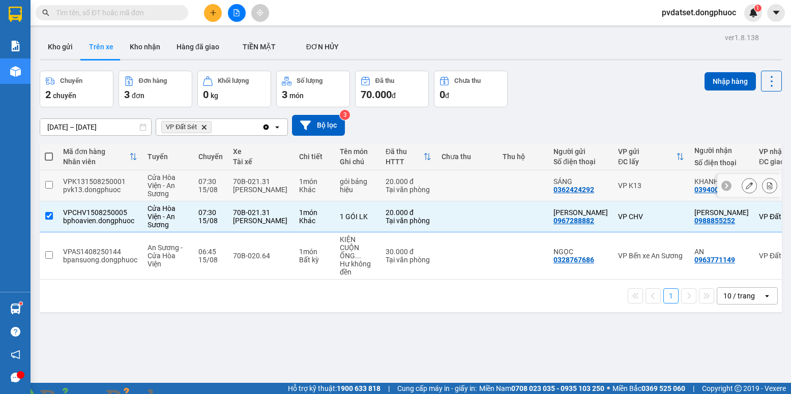
click at [319, 185] on div "1 món" at bounding box center [314, 182] width 31 height 8
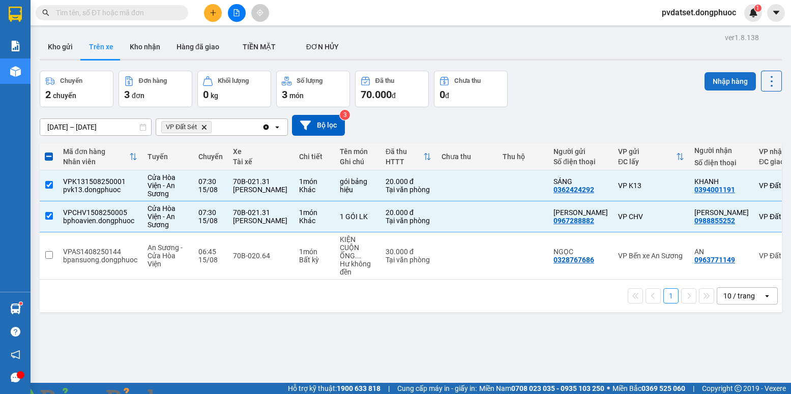
click at [724, 87] on button "Nhập hàng" at bounding box center [730, 81] width 51 height 18
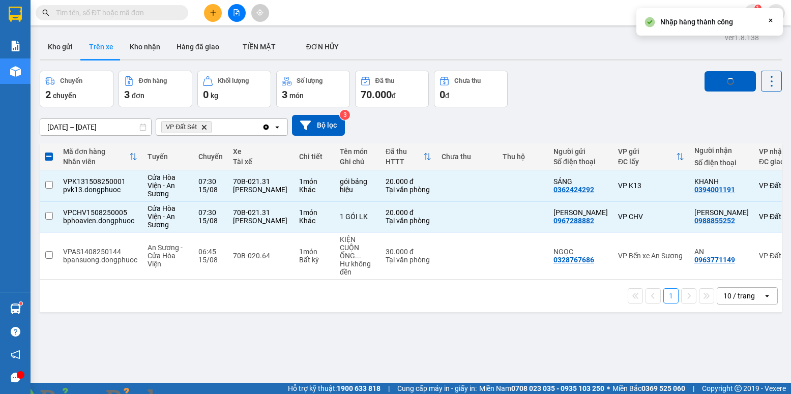
checkbox input "false"
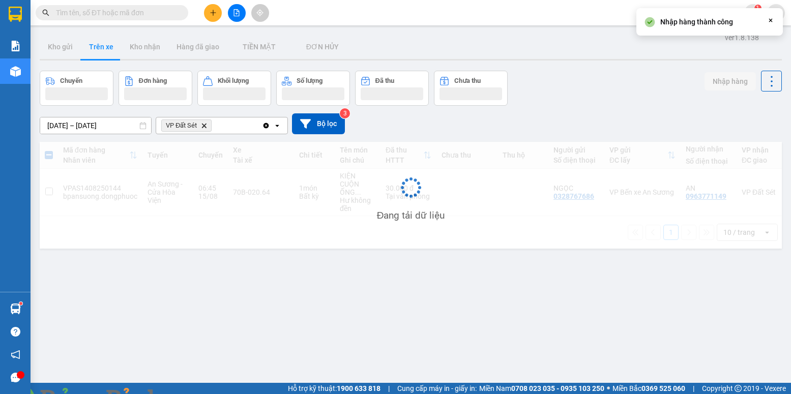
click at [187, 394] on img at bounding box center [184, 400] width 6 height 6
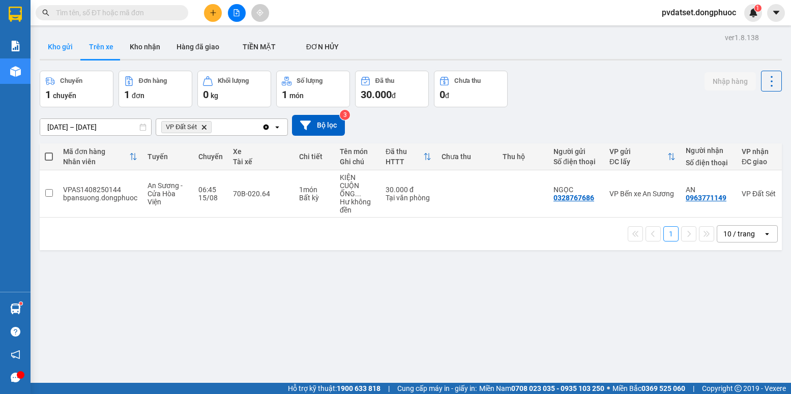
drag, startPoint x: 54, startPoint y: 47, endPoint x: 66, endPoint y: 47, distance: 11.2
click at [55, 47] on button "Kho gửi" at bounding box center [60, 47] width 41 height 24
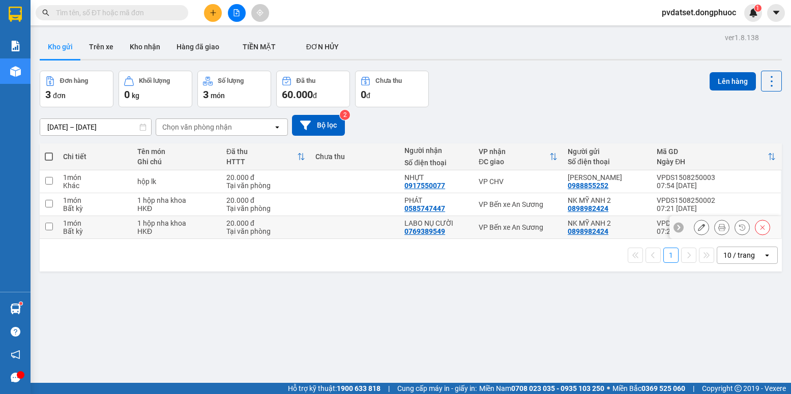
click at [507, 226] on div "VP Bến xe An Sương" at bounding box center [518, 227] width 79 height 8
checkbox input "true"
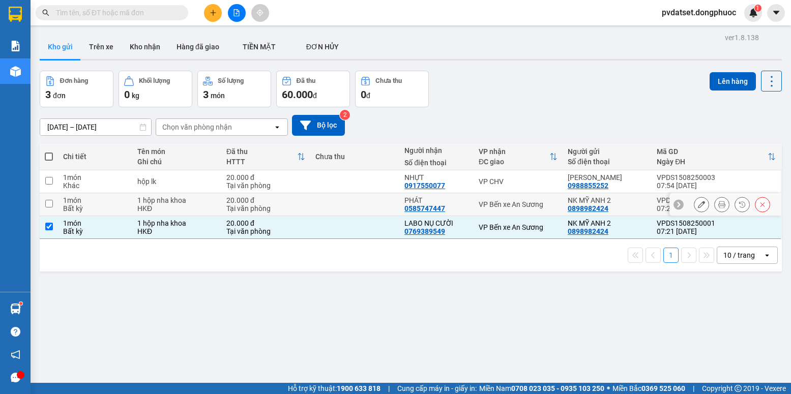
click at [507, 203] on div "VP Bến xe An Sương" at bounding box center [518, 204] width 79 height 8
checkbox input "true"
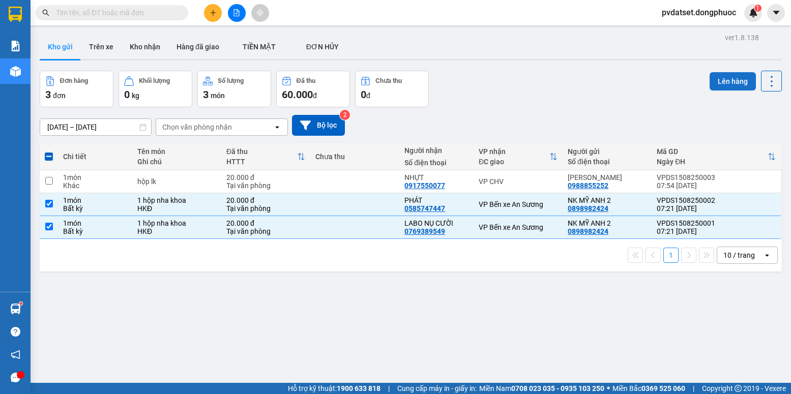
click at [731, 83] on button "Lên hàng" at bounding box center [733, 81] width 46 height 18
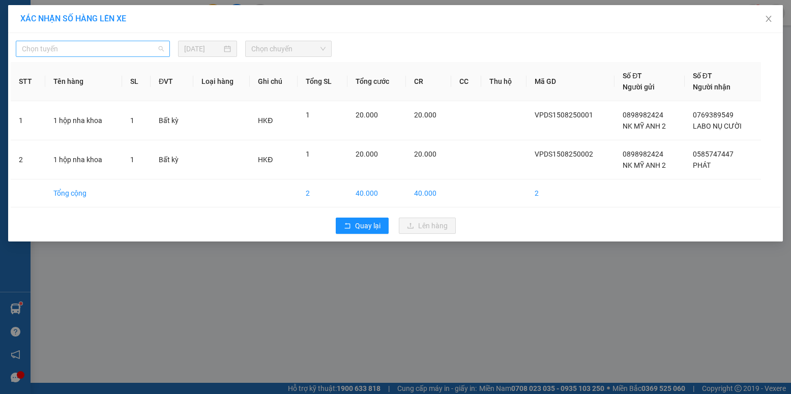
click at [151, 51] on span "Chọn tuyến" at bounding box center [93, 48] width 142 height 15
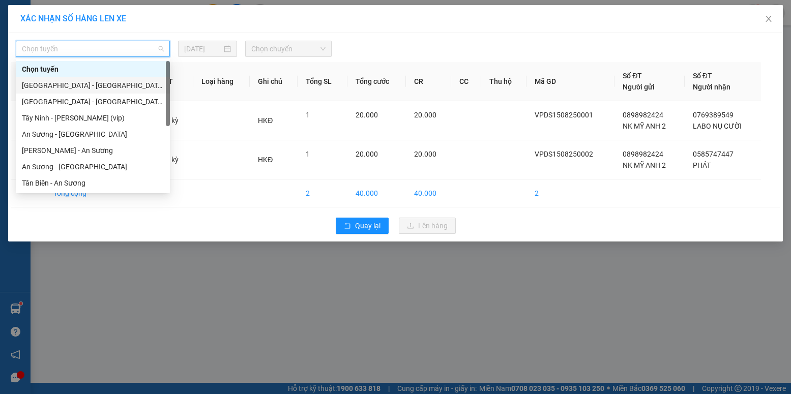
scroll to position [102, 0]
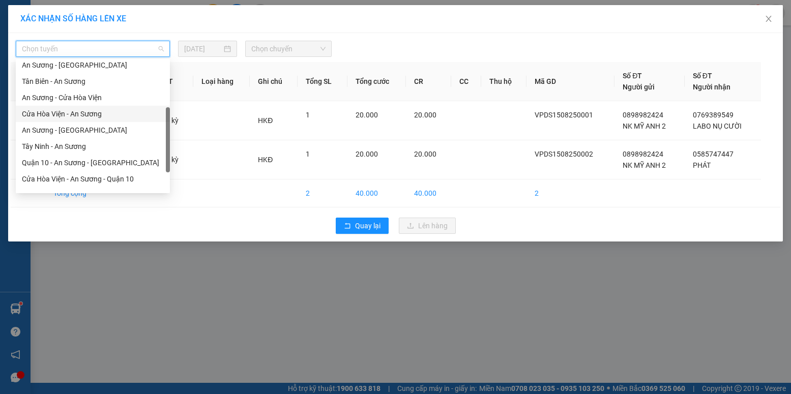
click at [85, 111] on div "Cửa Hòa Viện - An Sương" at bounding box center [93, 113] width 142 height 11
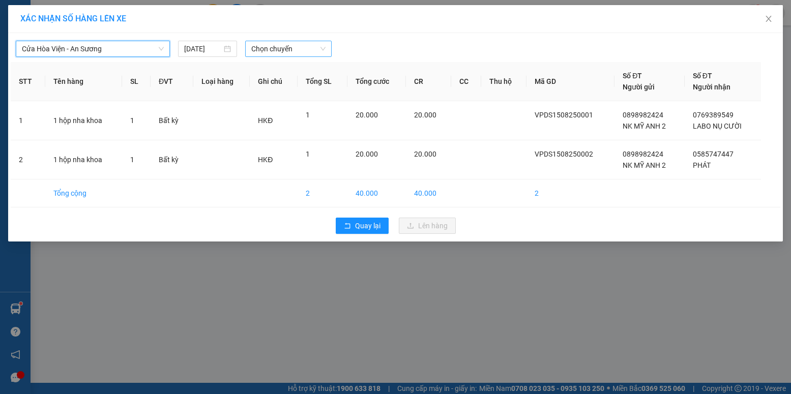
drag, startPoint x: 281, startPoint y: 53, endPoint x: 286, endPoint y: 53, distance: 5.6
click at [284, 53] on span "Chọn chuyến" at bounding box center [288, 48] width 74 height 15
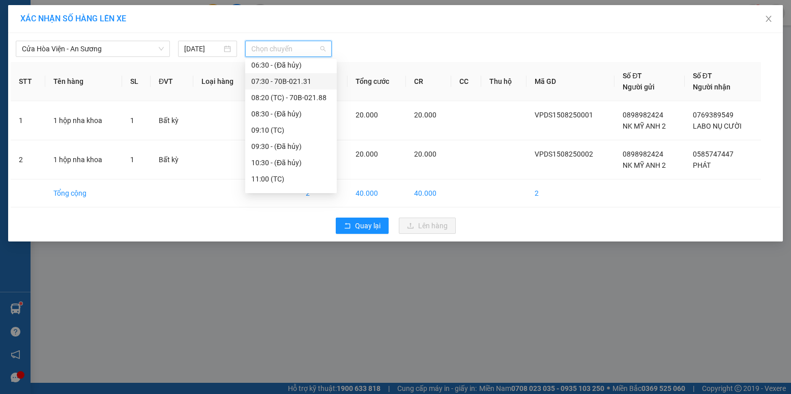
click at [300, 82] on div "07:30 - 70B-021.31" at bounding box center [290, 81] width 79 height 11
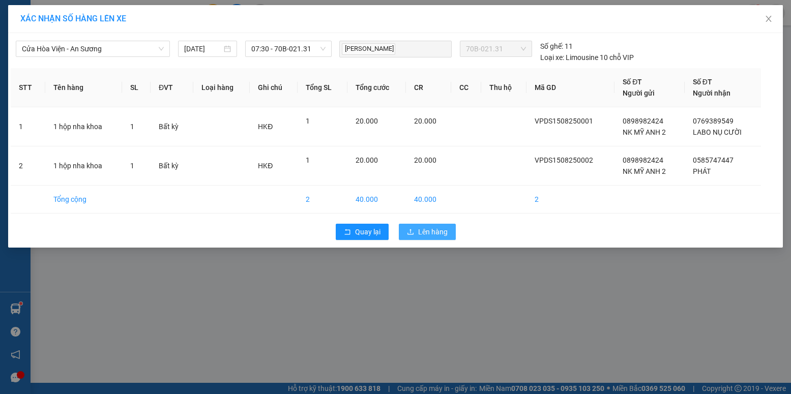
click at [433, 235] on span "Lên hàng" at bounding box center [433, 231] width 30 height 11
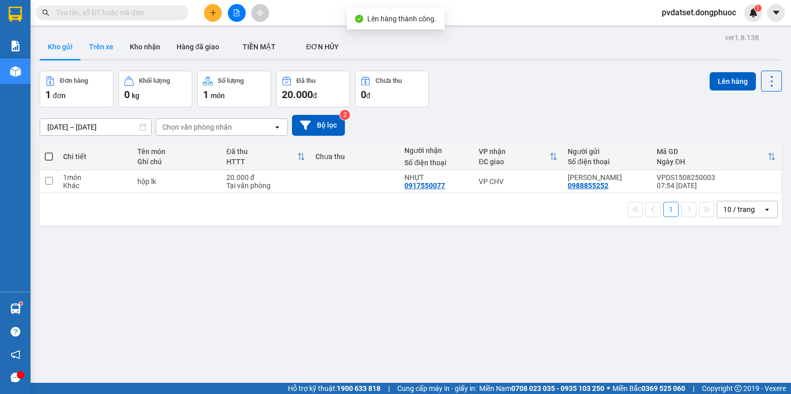
click at [103, 52] on button "Trên xe" at bounding box center [101, 47] width 41 height 24
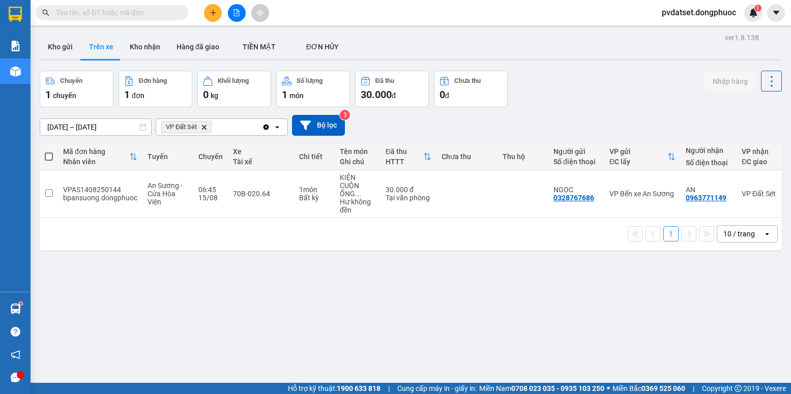
drag, startPoint x: 66, startPoint y: 46, endPoint x: 83, endPoint y: 45, distance: 17.8
click at [65, 45] on button "Kho gửi" at bounding box center [60, 47] width 41 height 24
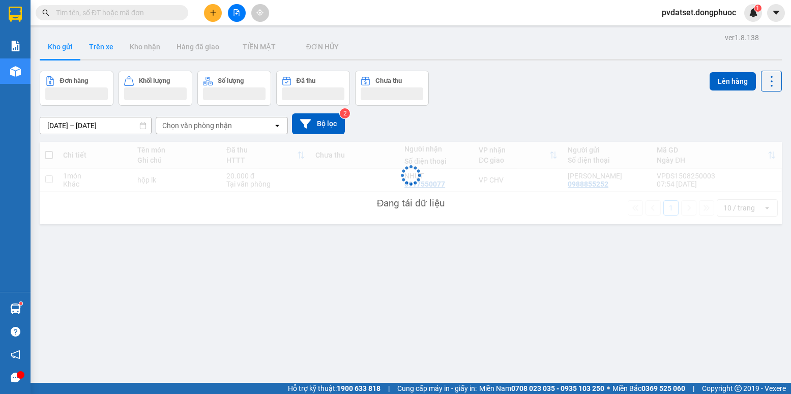
click at [98, 45] on button "Trên xe" at bounding box center [101, 47] width 41 height 24
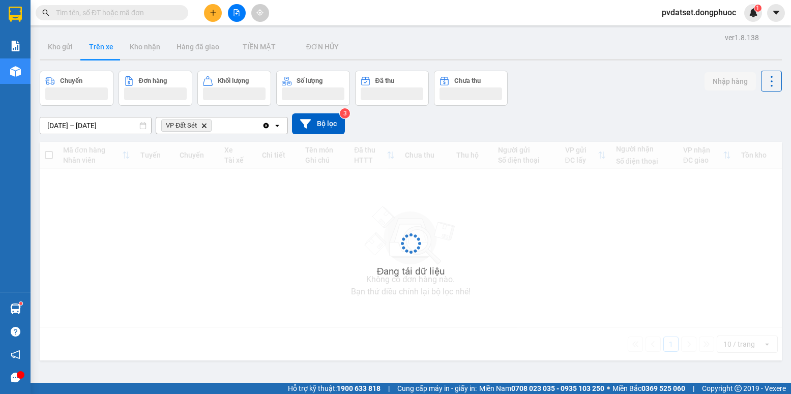
click at [98, 45] on button "Trên xe" at bounding box center [101, 47] width 41 height 24
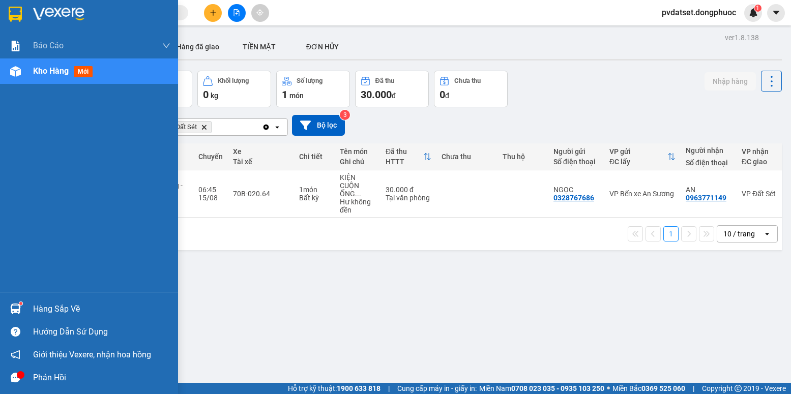
click at [18, 313] on img at bounding box center [15, 309] width 11 height 11
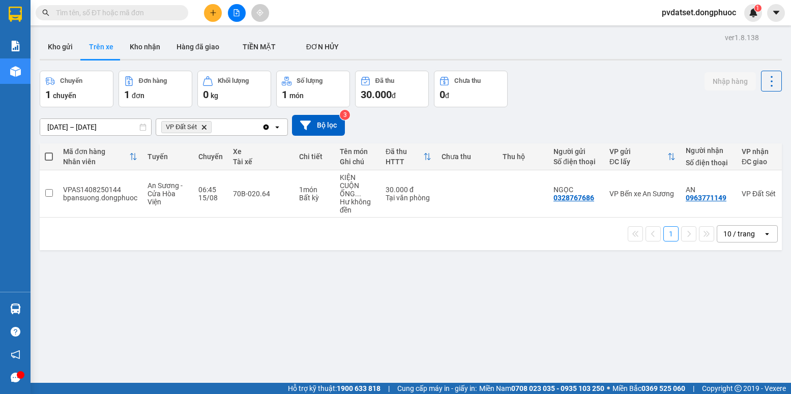
click at [524, 301] on section "Kết quả tìm kiếm ( 0 ) Bộ lọc Ngày tạo đơn gần nhất No Data pvdatset.dongphuoc …" at bounding box center [395, 197] width 791 height 394
click at [67, 41] on button "Kho gửi" at bounding box center [60, 47] width 41 height 24
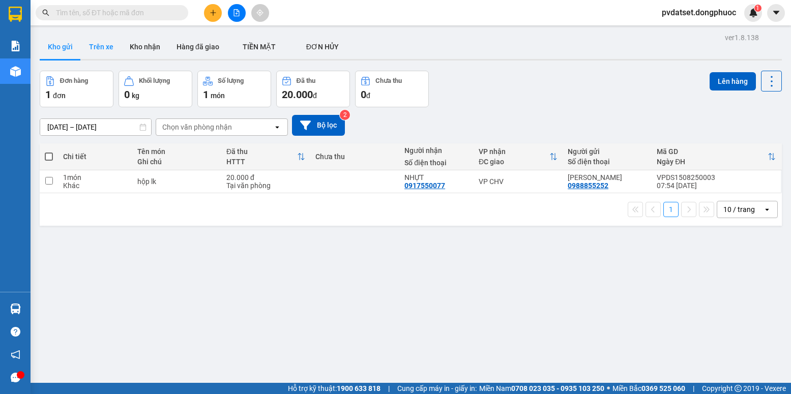
click at [101, 48] on button "Trên xe" at bounding box center [101, 47] width 41 height 24
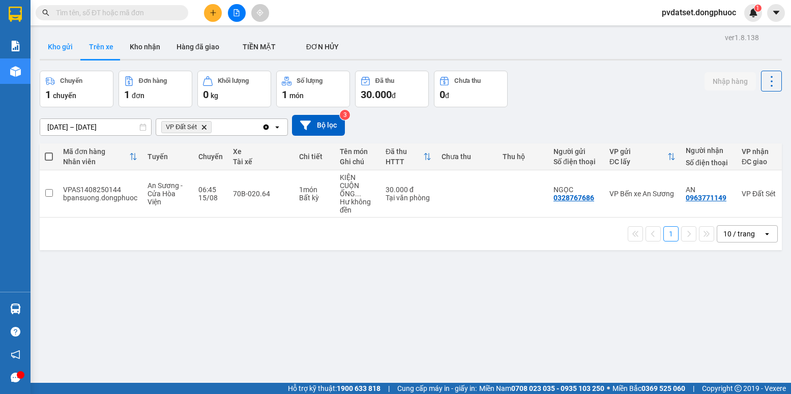
drag, startPoint x: 57, startPoint y: 38, endPoint x: 68, endPoint y: 44, distance: 12.8
click at [57, 39] on button "Kho gửi" at bounding box center [60, 47] width 41 height 24
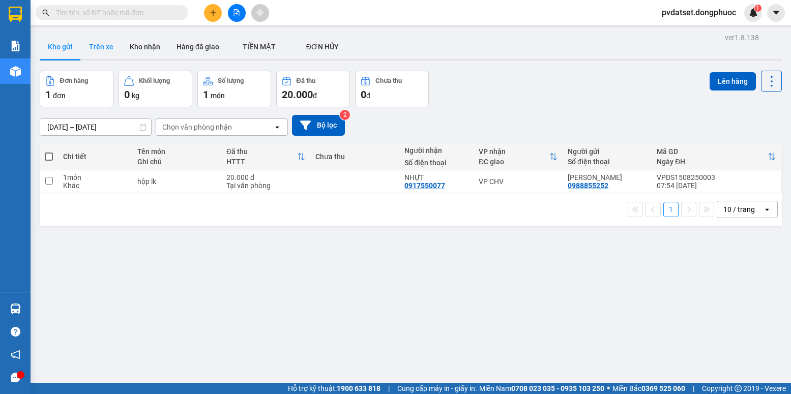
click at [96, 46] on button "Trên xe" at bounding box center [101, 47] width 41 height 24
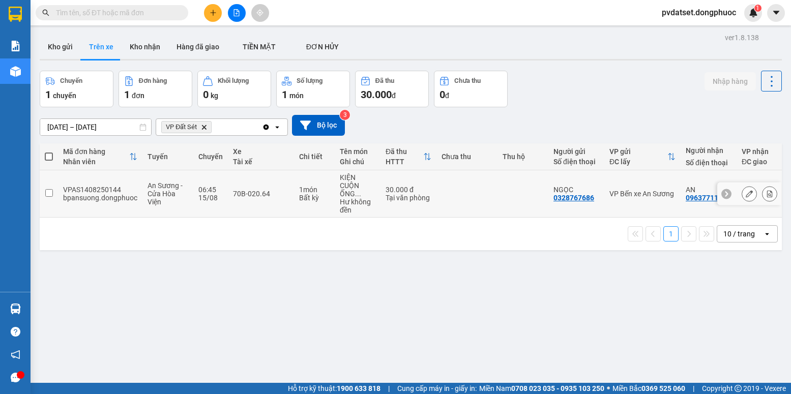
click at [335, 192] on td "KIỆN CUỘN ỐNG ... Hư không đền" at bounding box center [358, 193] width 46 height 47
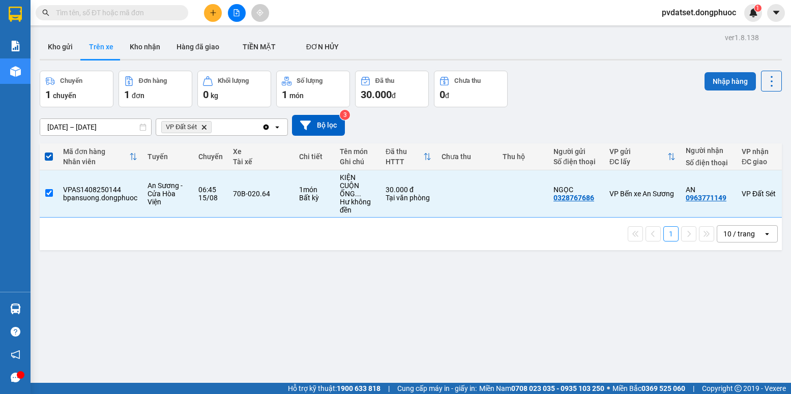
click at [717, 80] on button "Nhập hàng" at bounding box center [730, 81] width 51 height 18
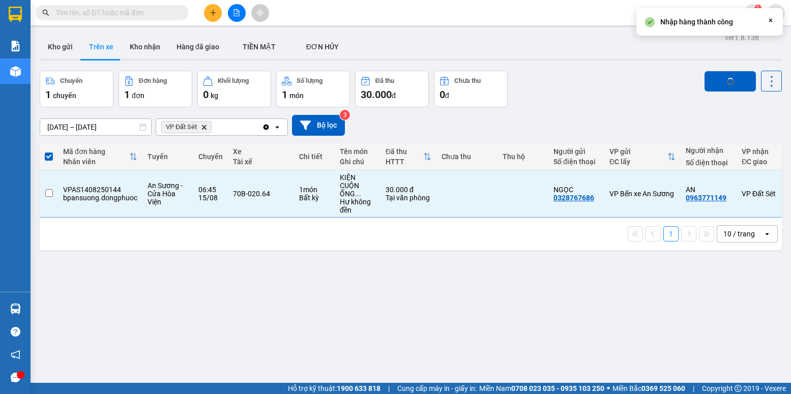
checkbox input "false"
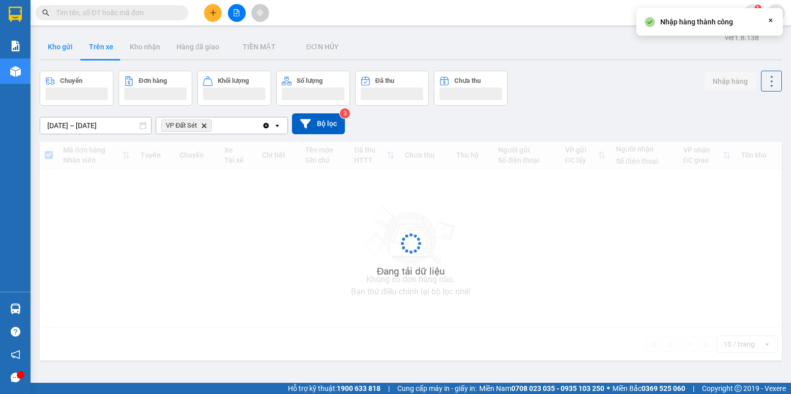
click at [66, 47] on button "Kho gửi" at bounding box center [60, 47] width 41 height 24
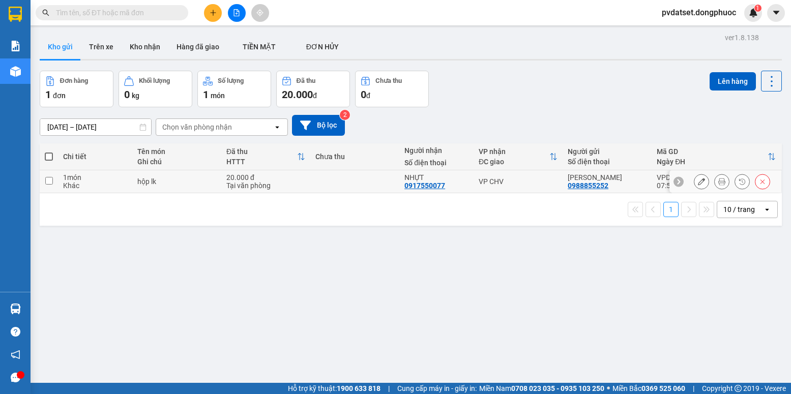
click at [526, 179] on div "VP CHV" at bounding box center [518, 182] width 79 height 8
checkbox input "true"
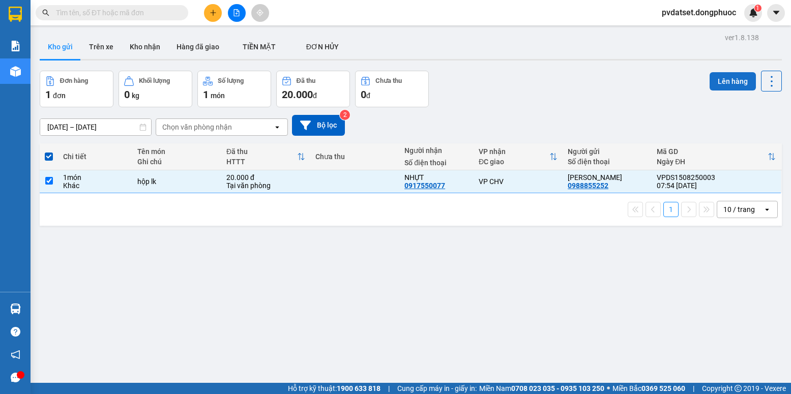
click at [720, 88] on button "Lên hàng" at bounding box center [733, 81] width 46 height 18
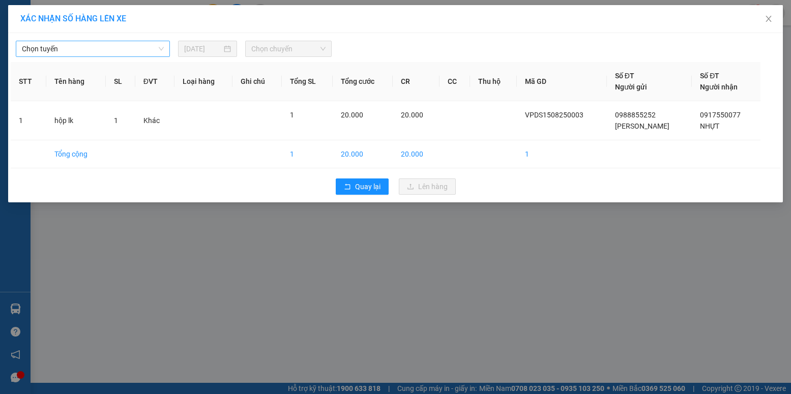
click at [101, 51] on span "Chọn tuyến" at bounding box center [93, 48] width 142 height 15
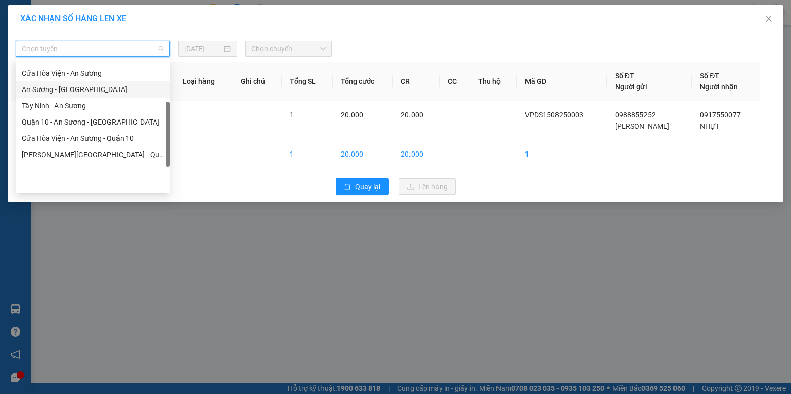
scroll to position [92, 0]
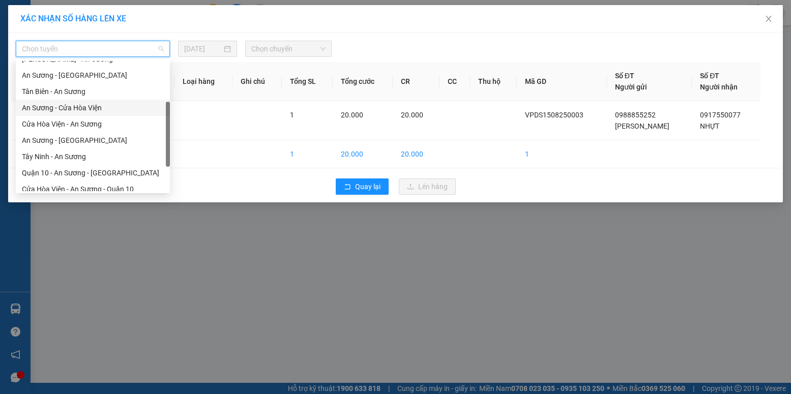
click at [76, 109] on div "An Sương - Cửa Hòa Viện" at bounding box center [93, 107] width 142 height 11
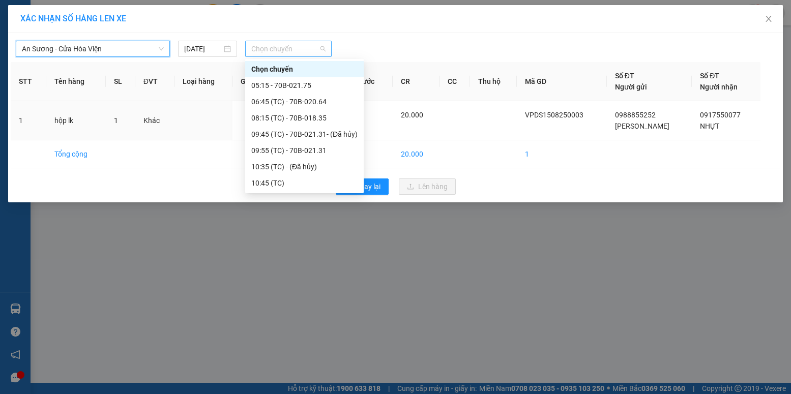
drag, startPoint x: 282, startPoint y: 51, endPoint x: 302, endPoint y: 90, distance: 43.0
click at [282, 51] on span "Chọn chuyến" at bounding box center [288, 48] width 74 height 15
click at [316, 101] on div "06:45 (TC) - 70B-020.64" at bounding box center [304, 101] width 106 height 11
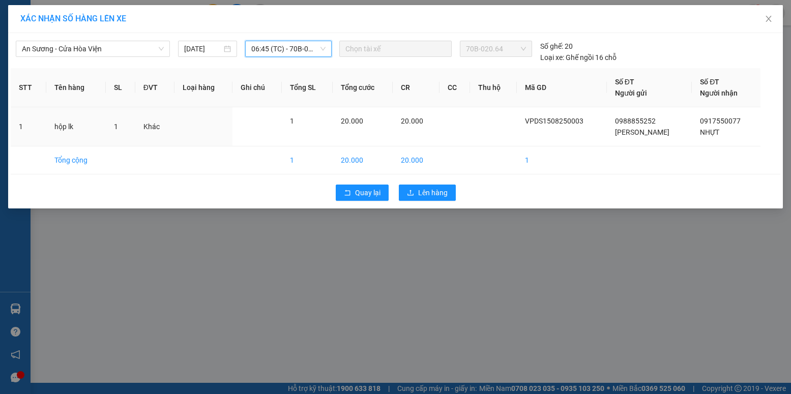
click at [318, 52] on span "06:45 (TC) - 70B-020.64" at bounding box center [288, 48] width 74 height 15
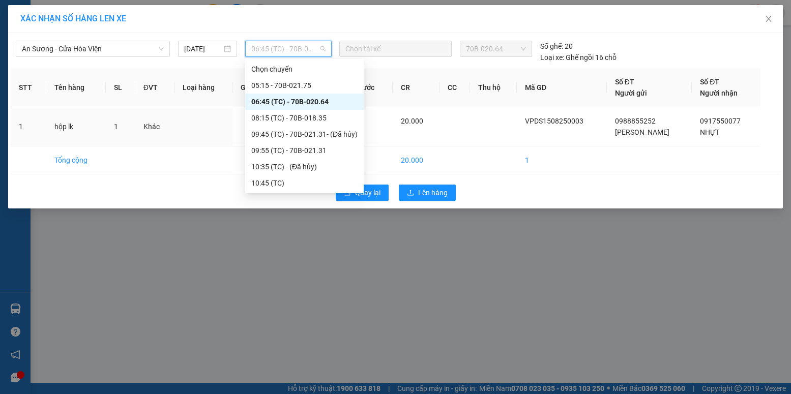
click at [318, 99] on div "06:45 (TC) - 70B-020.64" at bounding box center [304, 101] width 106 height 11
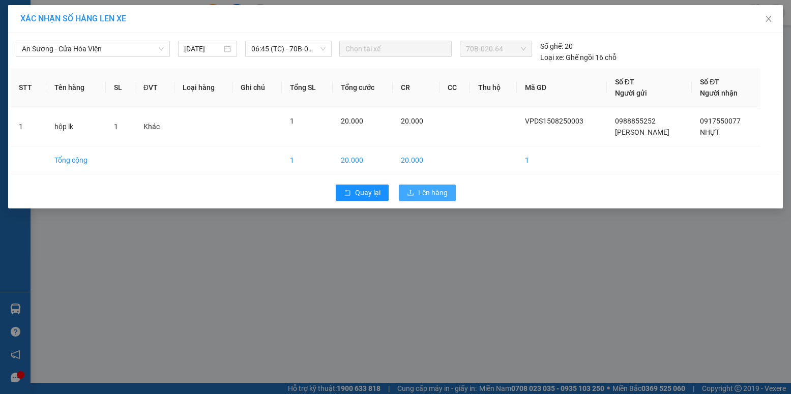
click at [437, 193] on span "Lên hàng" at bounding box center [433, 192] width 30 height 11
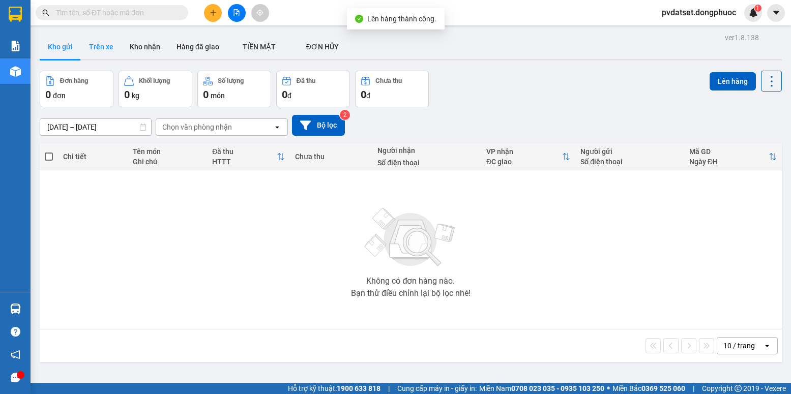
click at [105, 37] on button "Trên xe" at bounding box center [101, 47] width 41 height 24
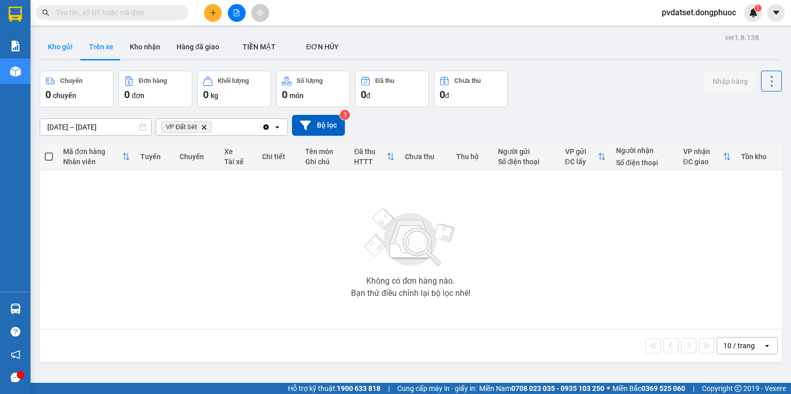
click at [66, 42] on button "Kho gửi" at bounding box center [60, 47] width 41 height 24
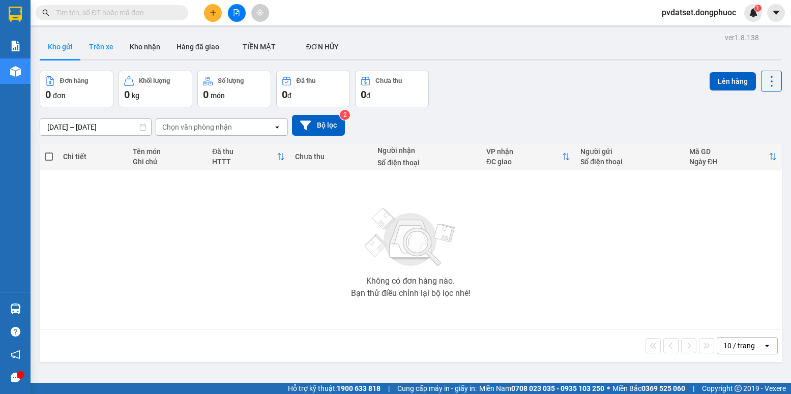
click at [98, 42] on button "Trên xe" at bounding box center [101, 47] width 41 height 24
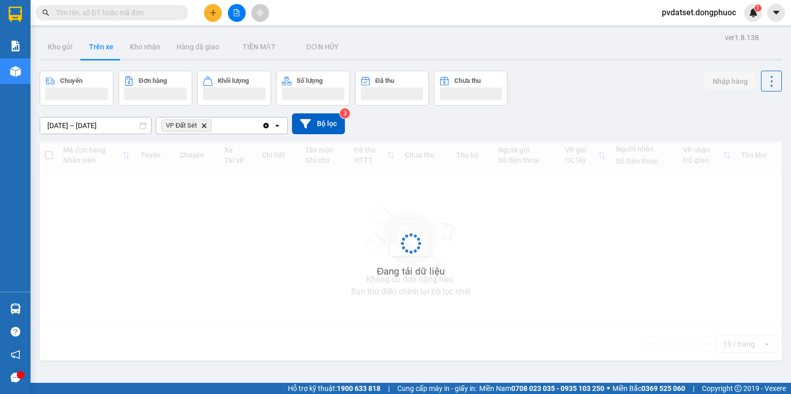
click at [98, 43] on button "Trên xe" at bounding box center [101, 47] width 41 height 24
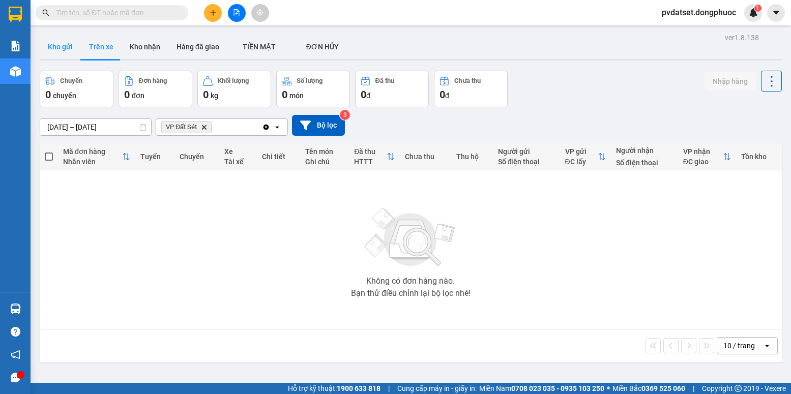
click at [56, 47] on button "Kho gửi" at bounding box center [60, 47] width 41 height 24
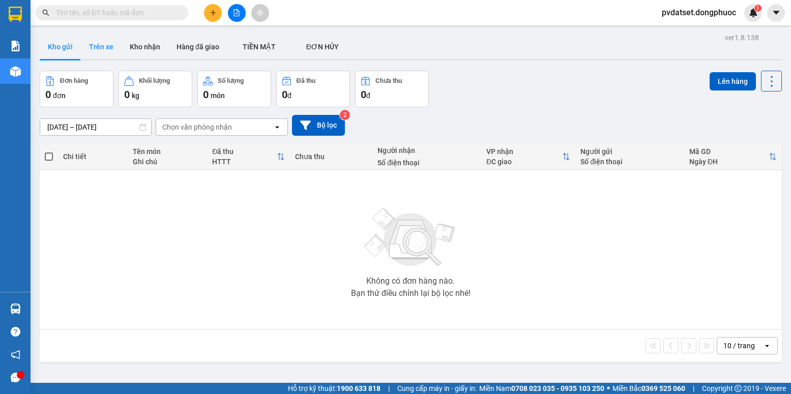
click at [100, 50] on button "Trên xe" at bounding box center [101, 47] width 41 height 24
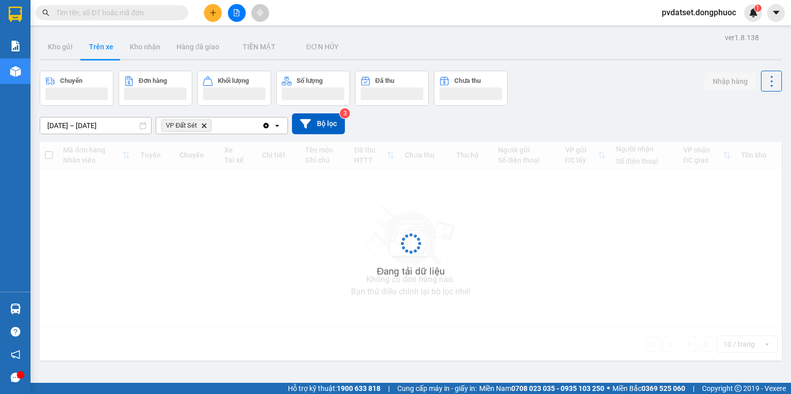
click at [100, 50] on button "Trên xe" at bounding box center [101, 47] width 41 height 24
click at [99, 50] on button "Trên xe" at bounding box center [101, 47] width 41 height 24
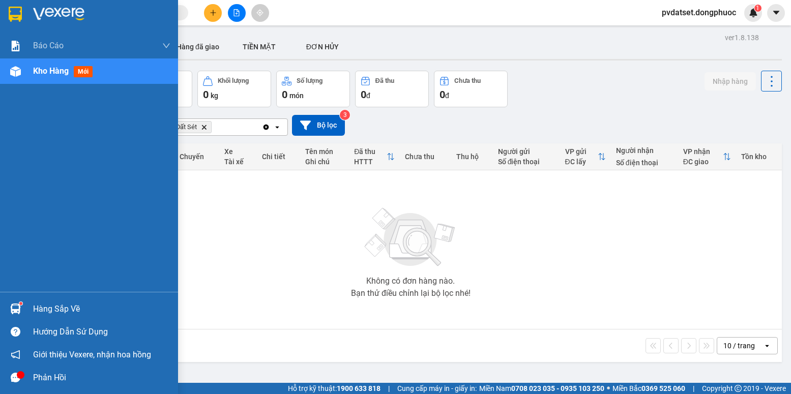
click at [16, 299] on div "Hàng sắp về" at bounding box center [89, 309] width 178 height 23
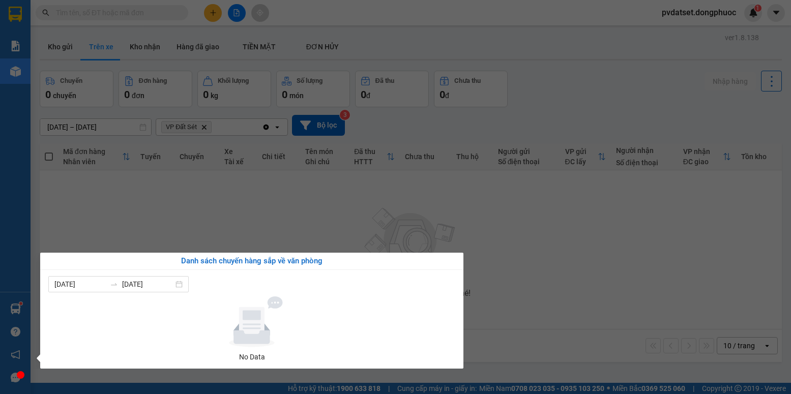
drag, startPoint x: 111, startPoint y: 239, endPoint x: 75, endPoint y: 264, distance: 43.5
click at [111, 239] on section "Kết quả tìm kiếm ( 0 ) Bộ lọc Ngày tạo đơn gần nhất No Data pvdatset.dongphuoc …" at bounding box center [395, 197] width 791 height 394
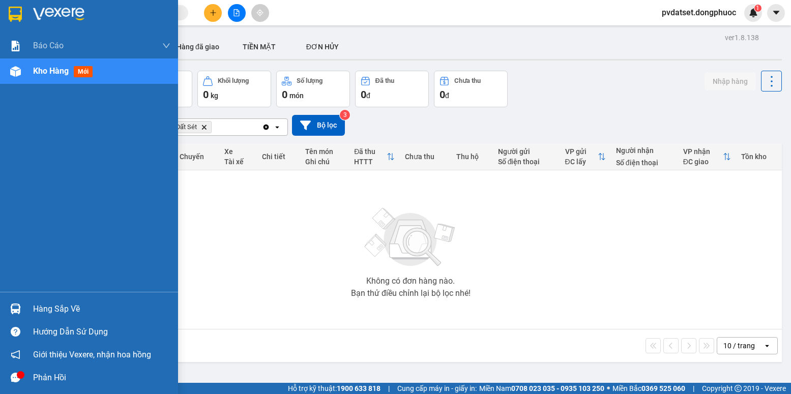
click at [26, 301] on div "Hàng sắp về" at bounding box center [89, 309] width 178 height 23
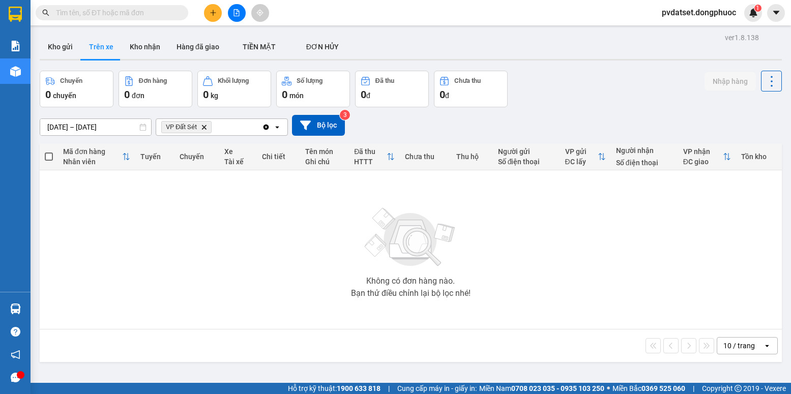
click at [134, 229] on section "Kết quả tìm kiếm ( 0 ) Bộ lọc Ngày tạo đơn gần nhất No Data pvdatset.dongphuoc …" at bounding box center [395, 197] width 791 height 394
